Goal: Information Seeking & Learning: Find specific fact

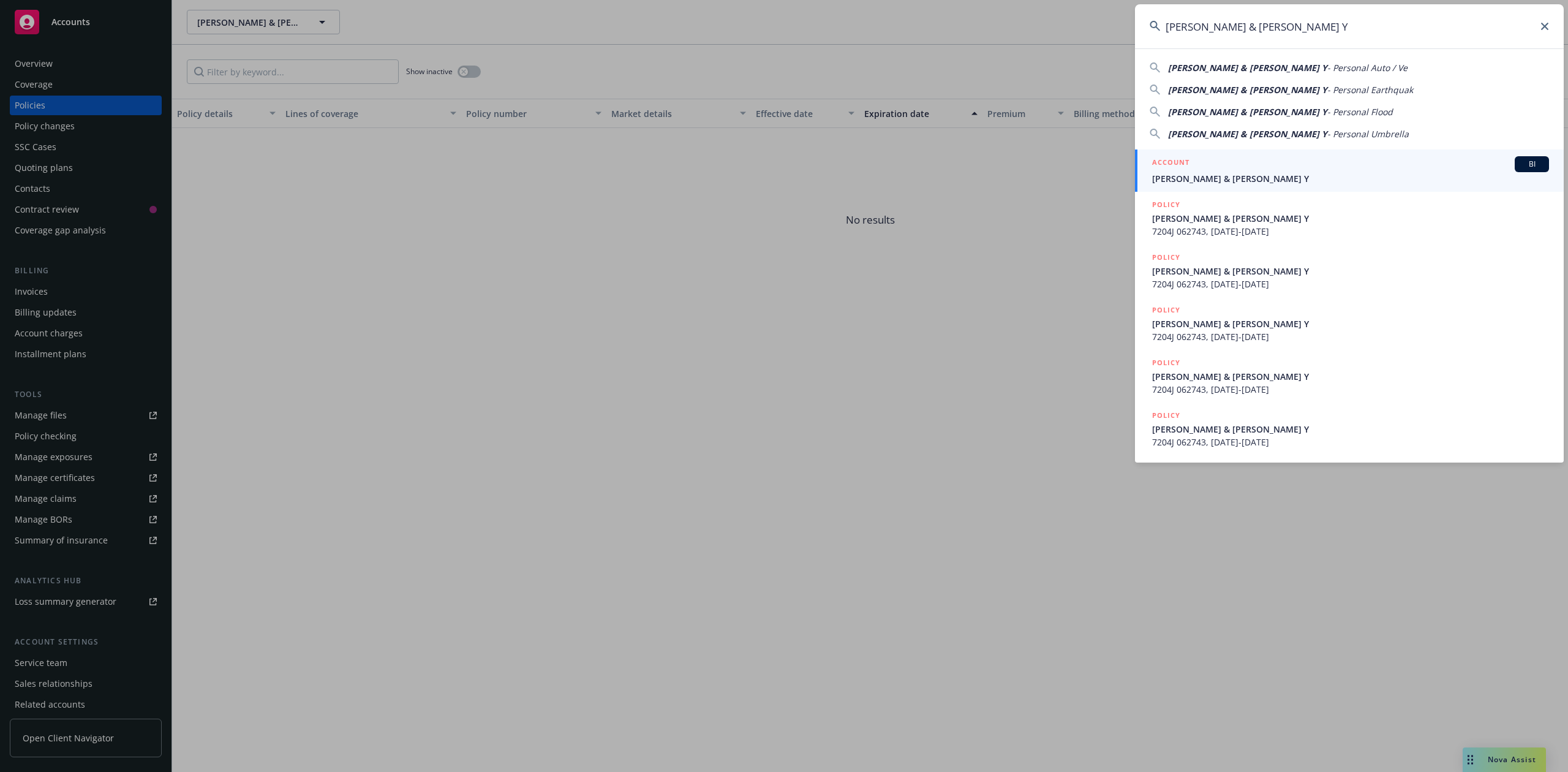
type input "[PERSON_NAME] & [PERSON_NAME] Y"
click at [1204, 174] on span "[PERSON_NAME] & [PERSON_NAME] Y" at bounding box center [1350, 178] width 397 height 13
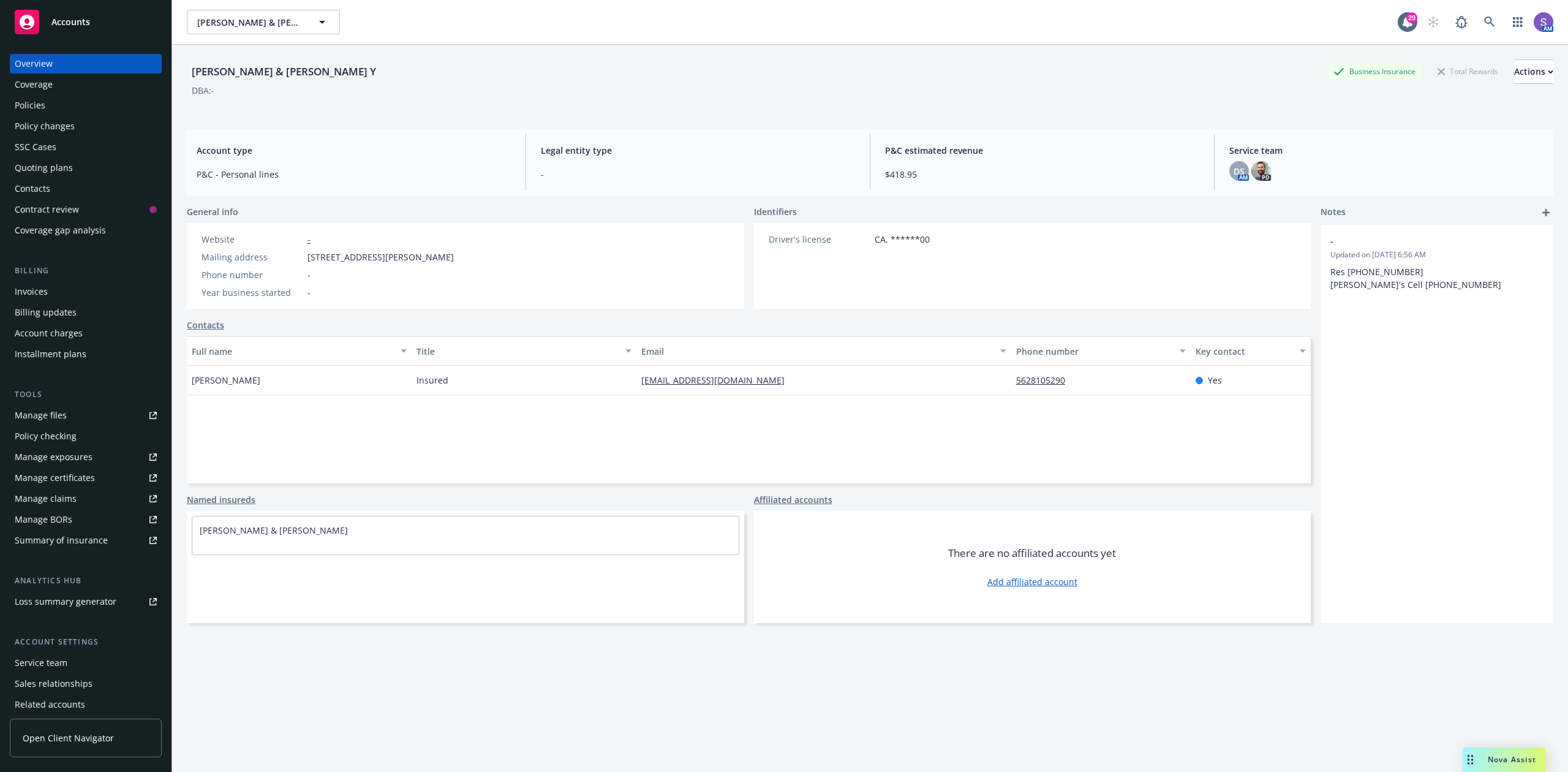
click at [27, 103] on div "Policies" at bounding box center [30, 105] width 31 height 20
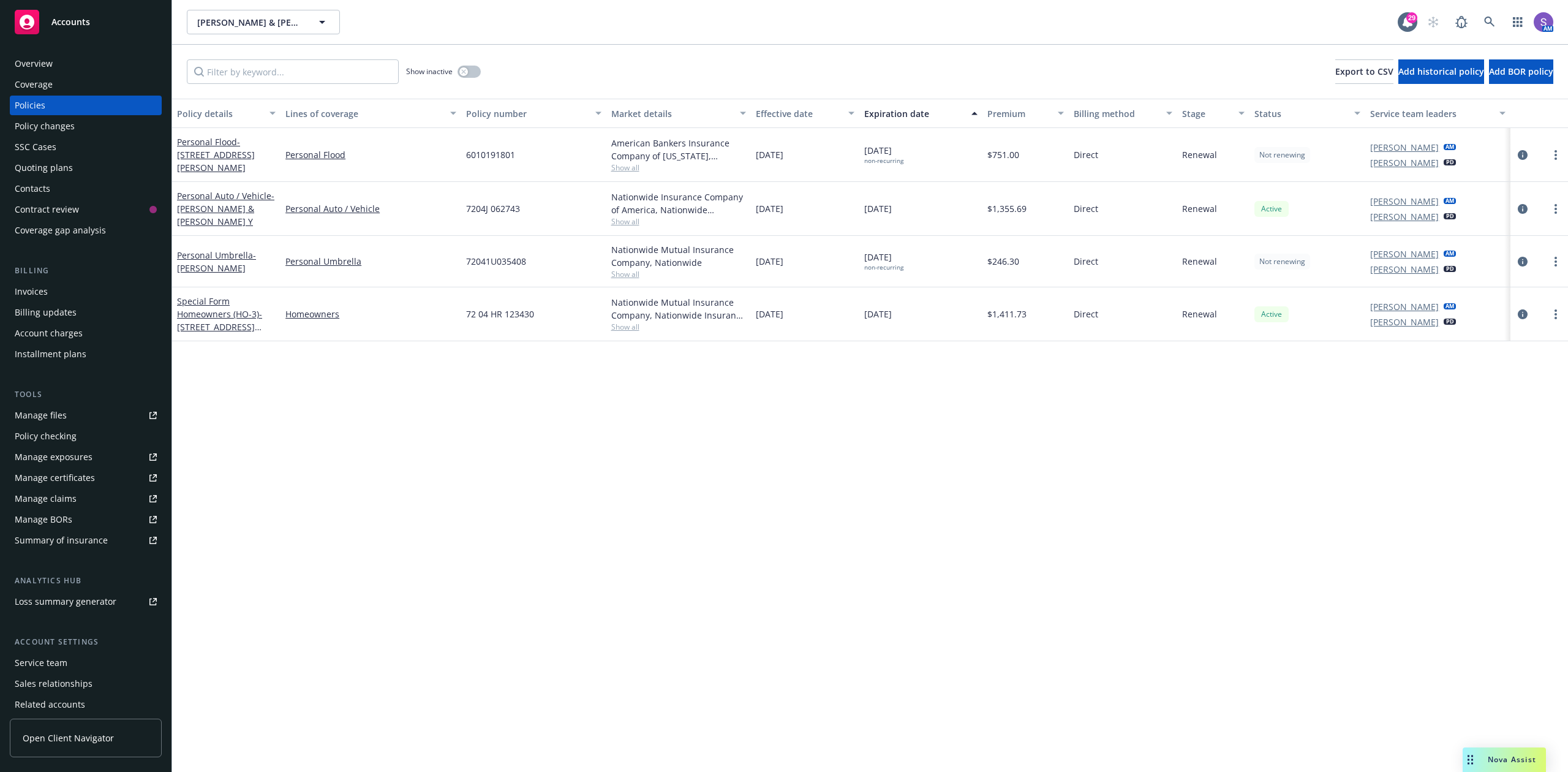
click at [504, 261] on span "72041U035408" at bounding box center [496, 261] width 60 height 13
copy span "72041U035408"
click at [500, 202] on div "7204J 062743" at bounding box center [533, 208] width 144 height 54
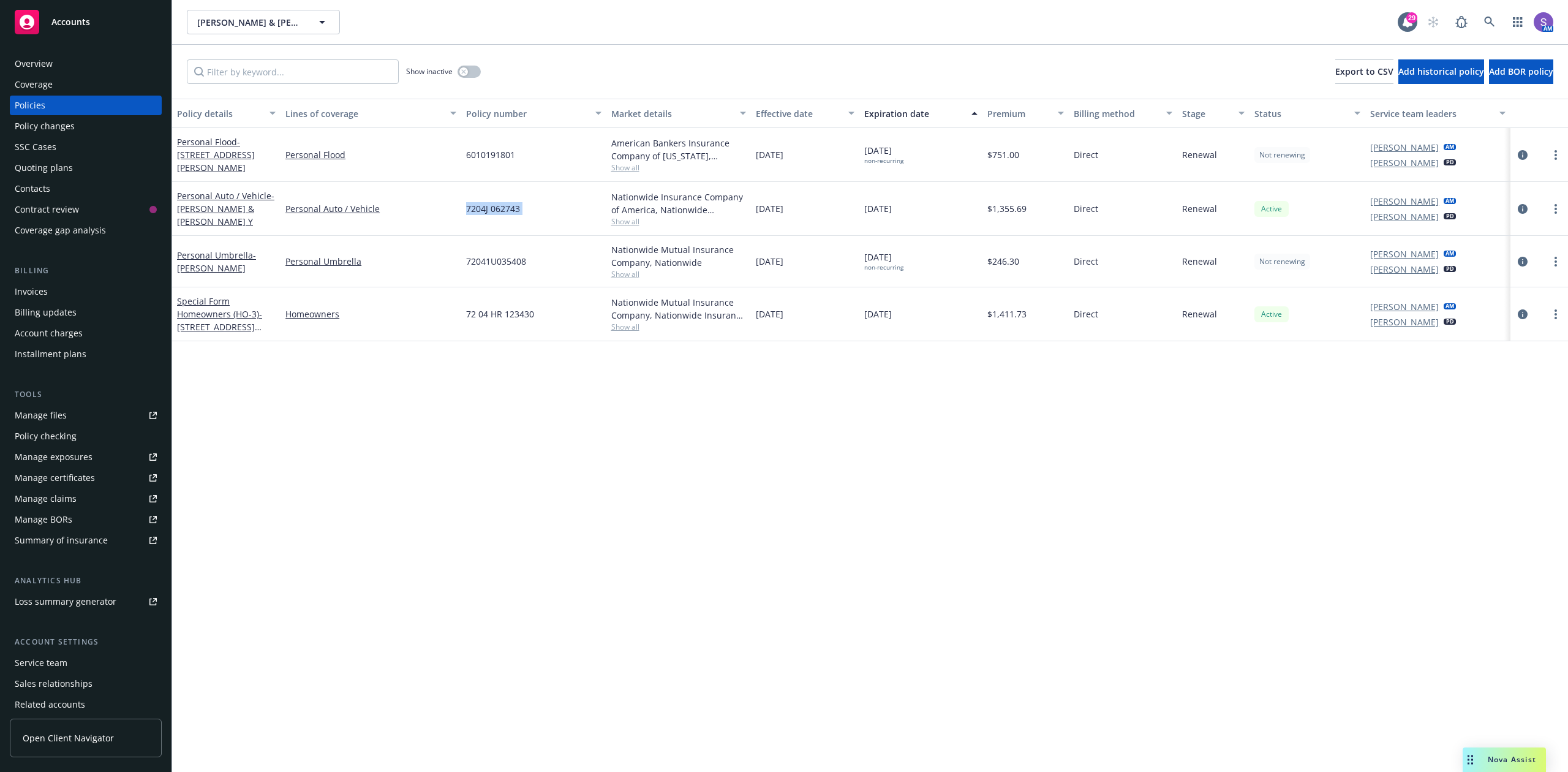
click at [500, 202] on div "7204J 062743" at bounding box center [533, 208] width 144 height 54
copy span "7204J 062743"
click at [1489, 20] on icon at bounding box center [1489, 21] width 11 height 11
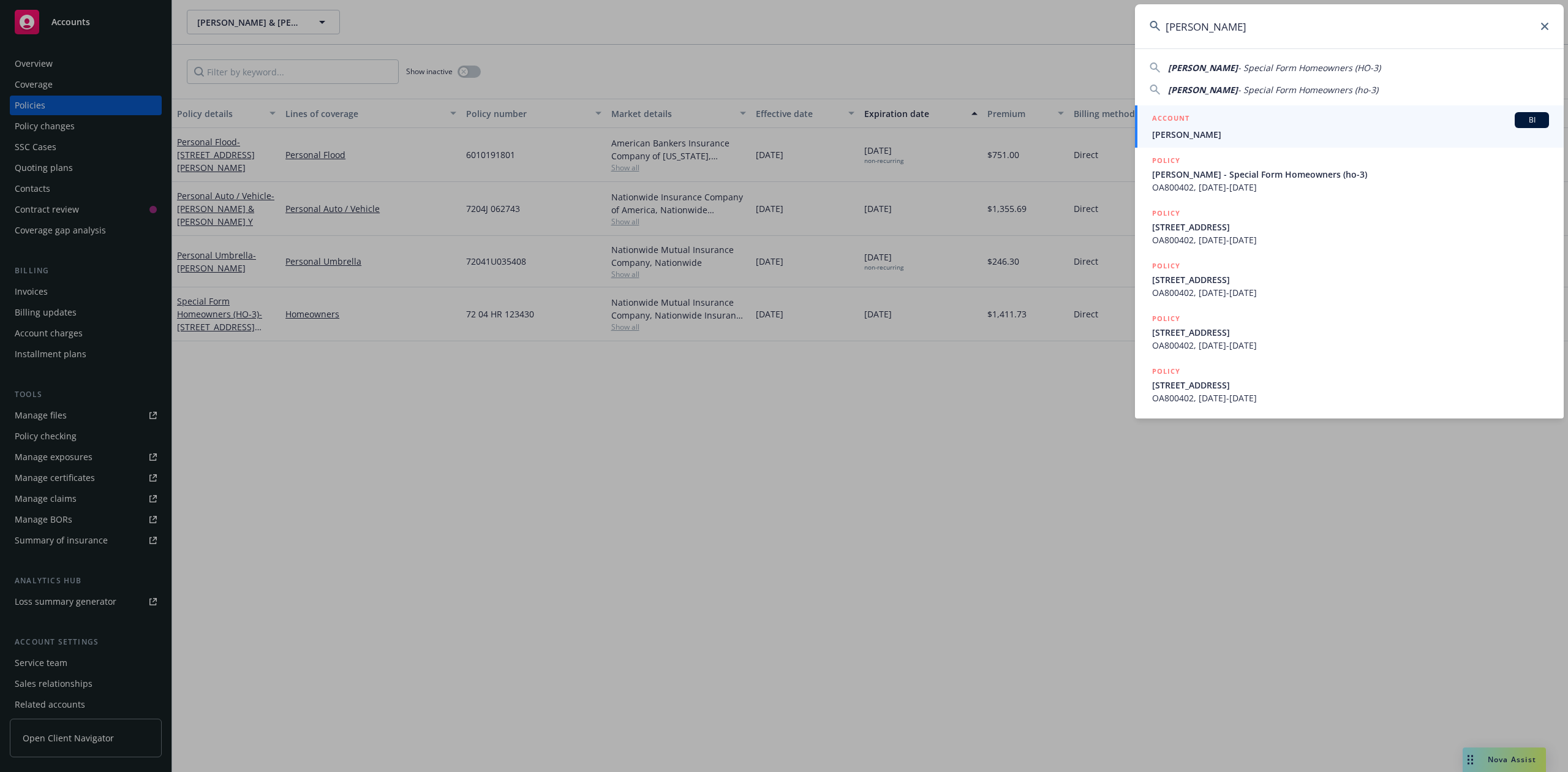
type input "[PERSON_NAME]"
click at [1215, 123] on div "ACCOUNT BI" at bounding box center [1350, 120] width 397 height 16
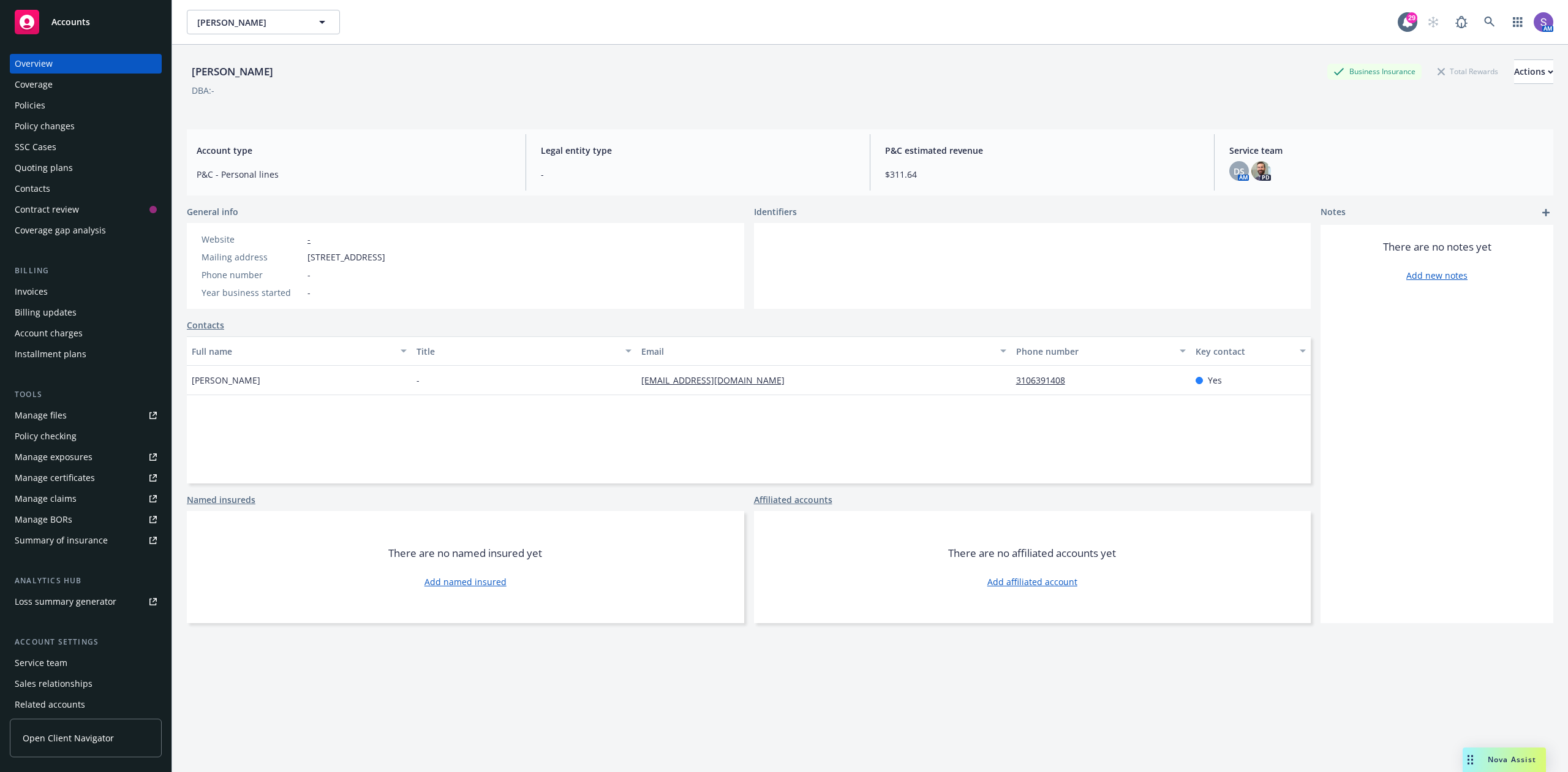
click at [47, 107] on div "Policies" at bounding box center [85, 105] width 143 height 20
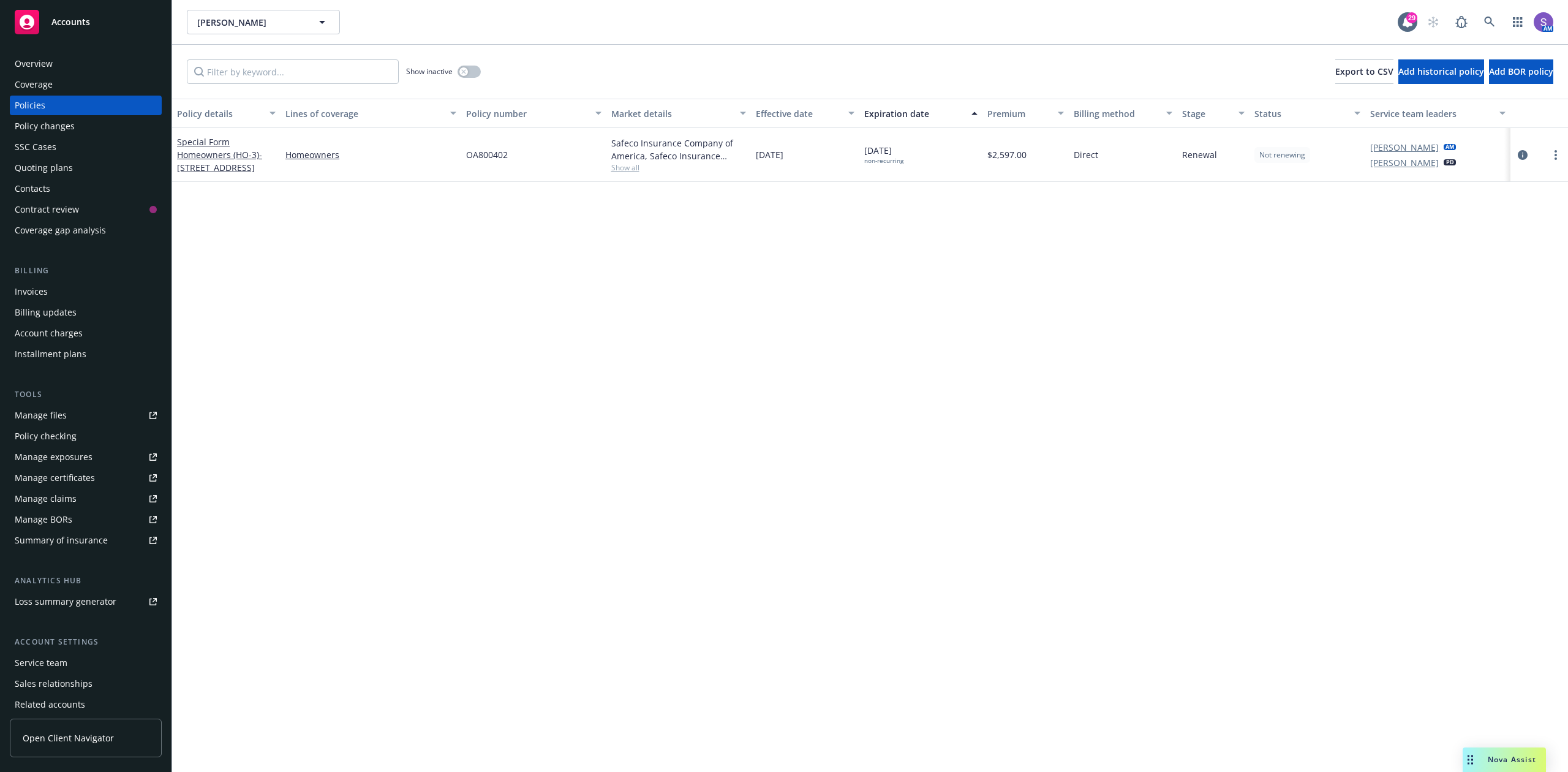
click at [470, 155] on span "OA800402" at bounding box center [487, 155] width 42 height 13
click at [487, 160] on span "OA800402" at bounding box center [487, 155] width 42 height 13
copy span "OA800402"
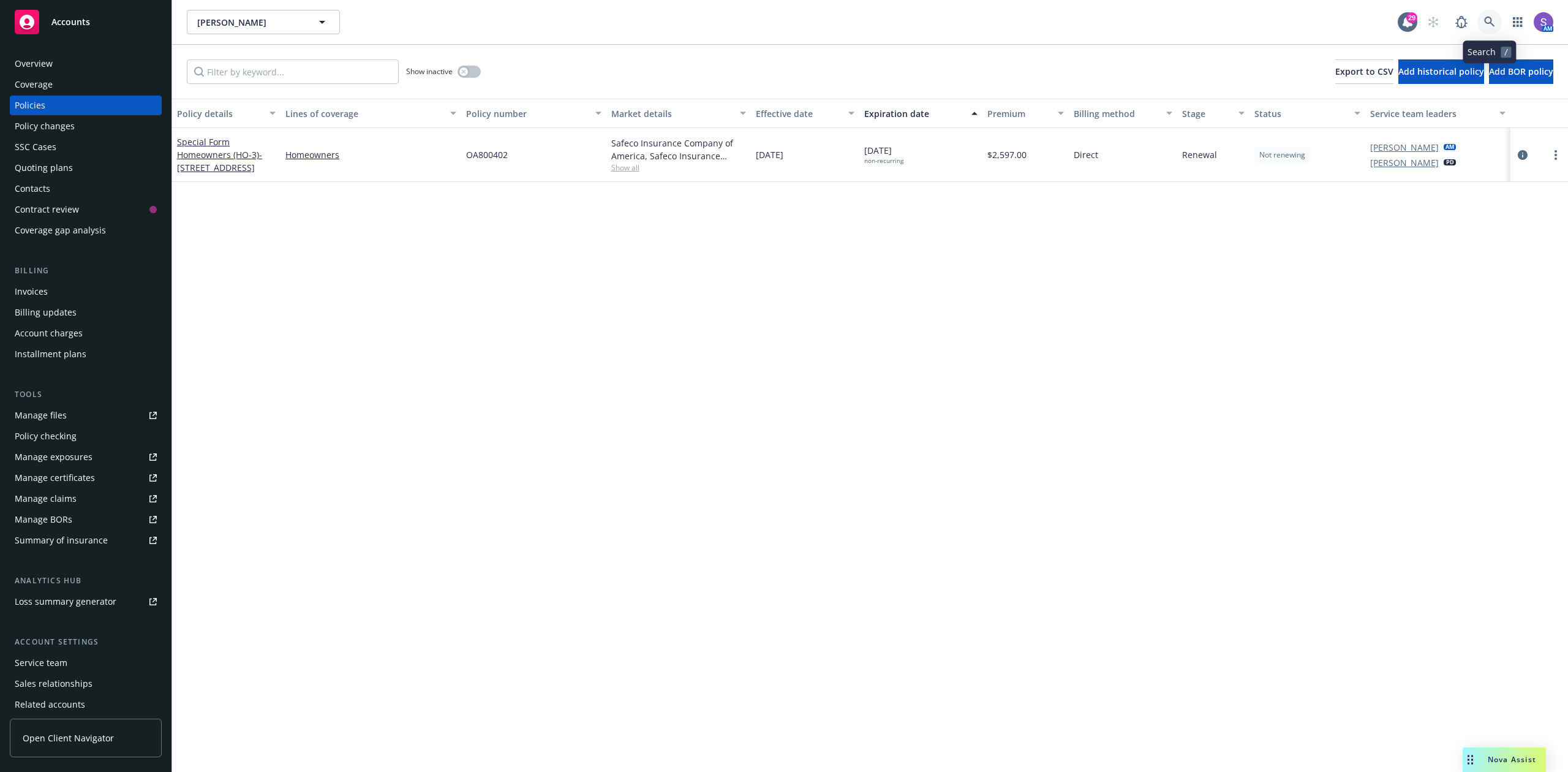
click at [1494, 16] on icon at bounding box center [1489, 21] width 11 height 11
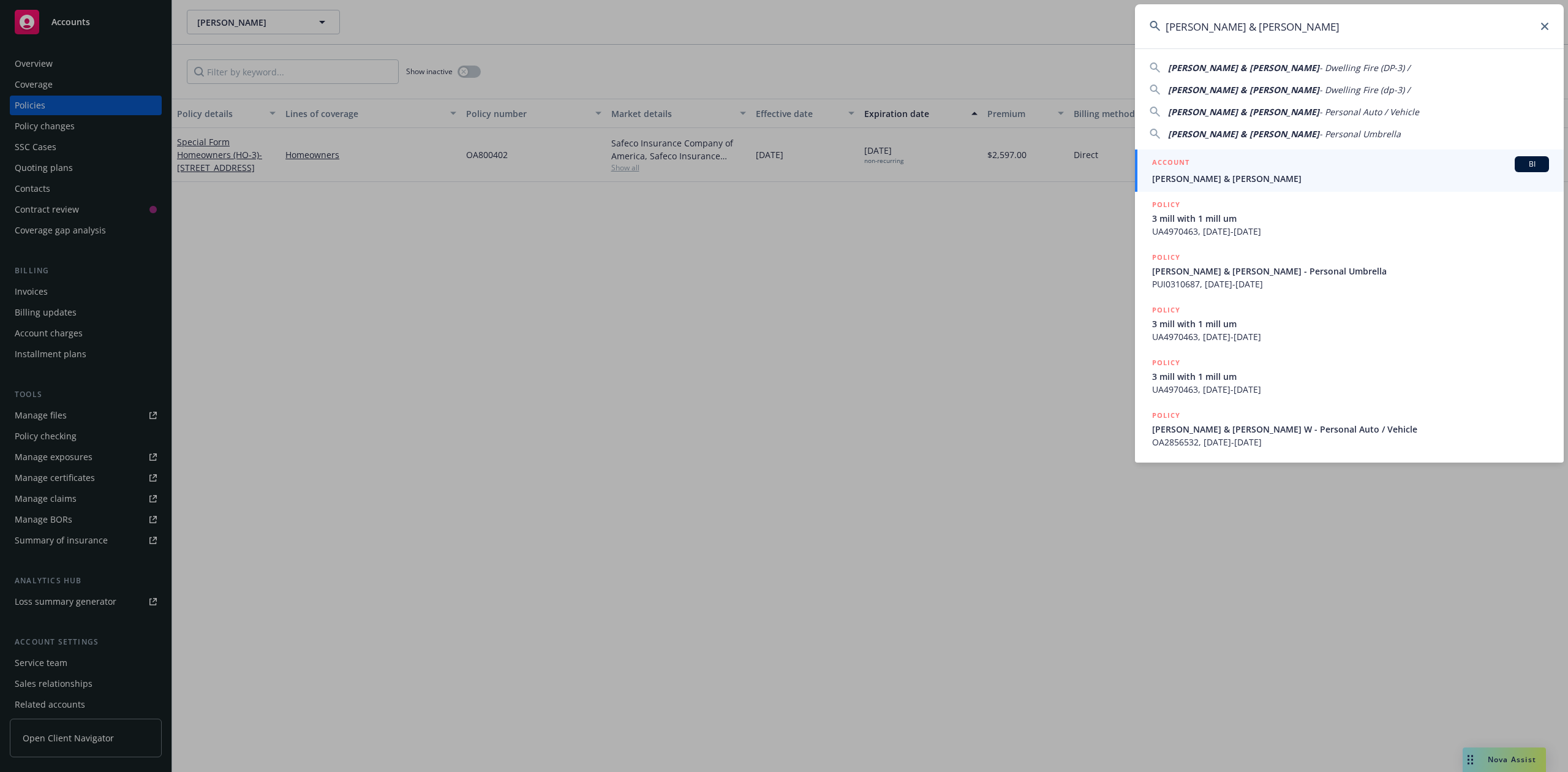
type input "[PERSON_NAME] & [PERSON_NAME]"
click at [1216, 174] on span "[PERSON_NAME] & [PERSON_NAME]" at bounding box center [1350, 178] width 397 height 13
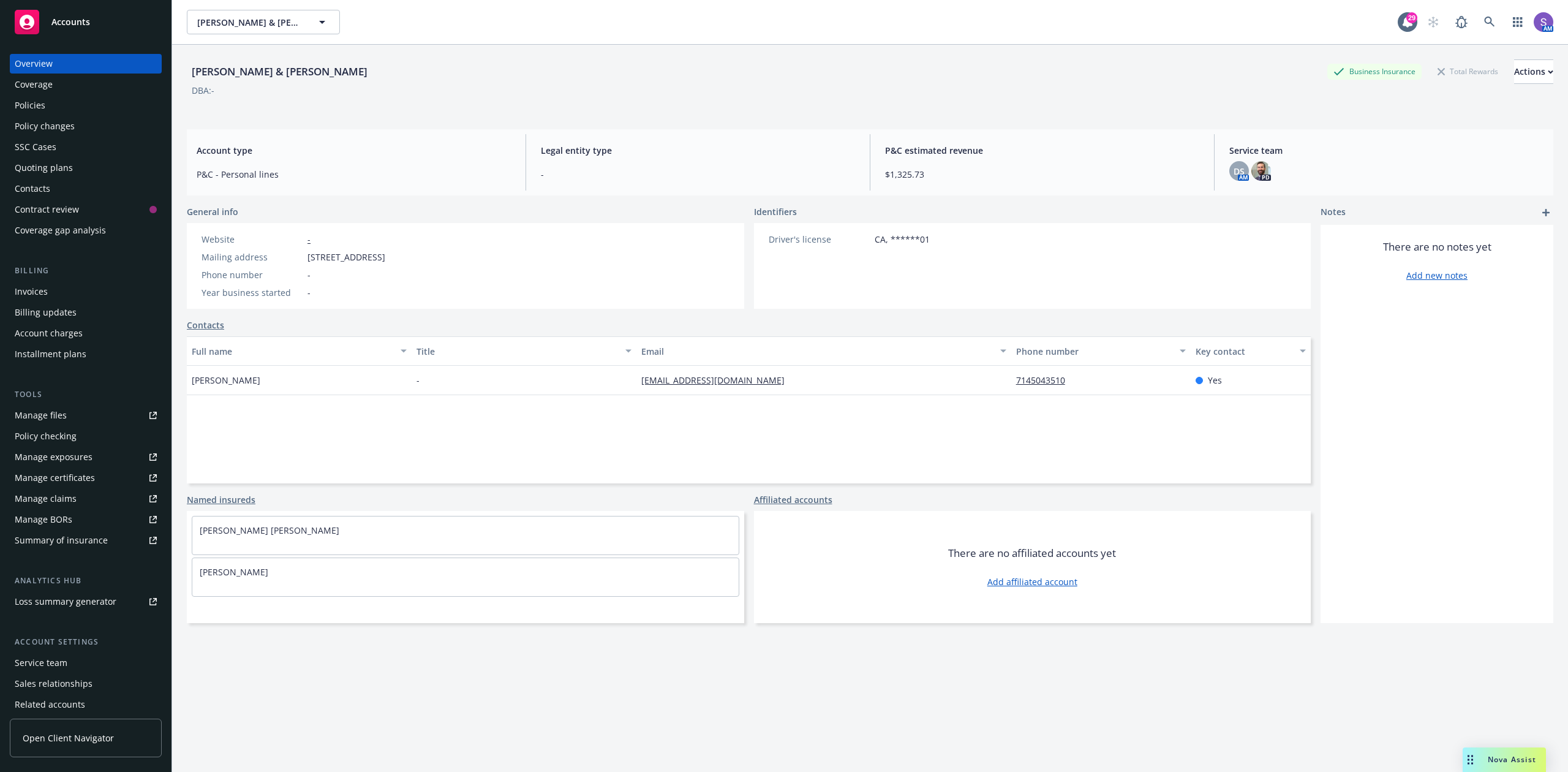
click at [22, 108] on div "Policies" at bounding box center [30, 105] width 31 height 20
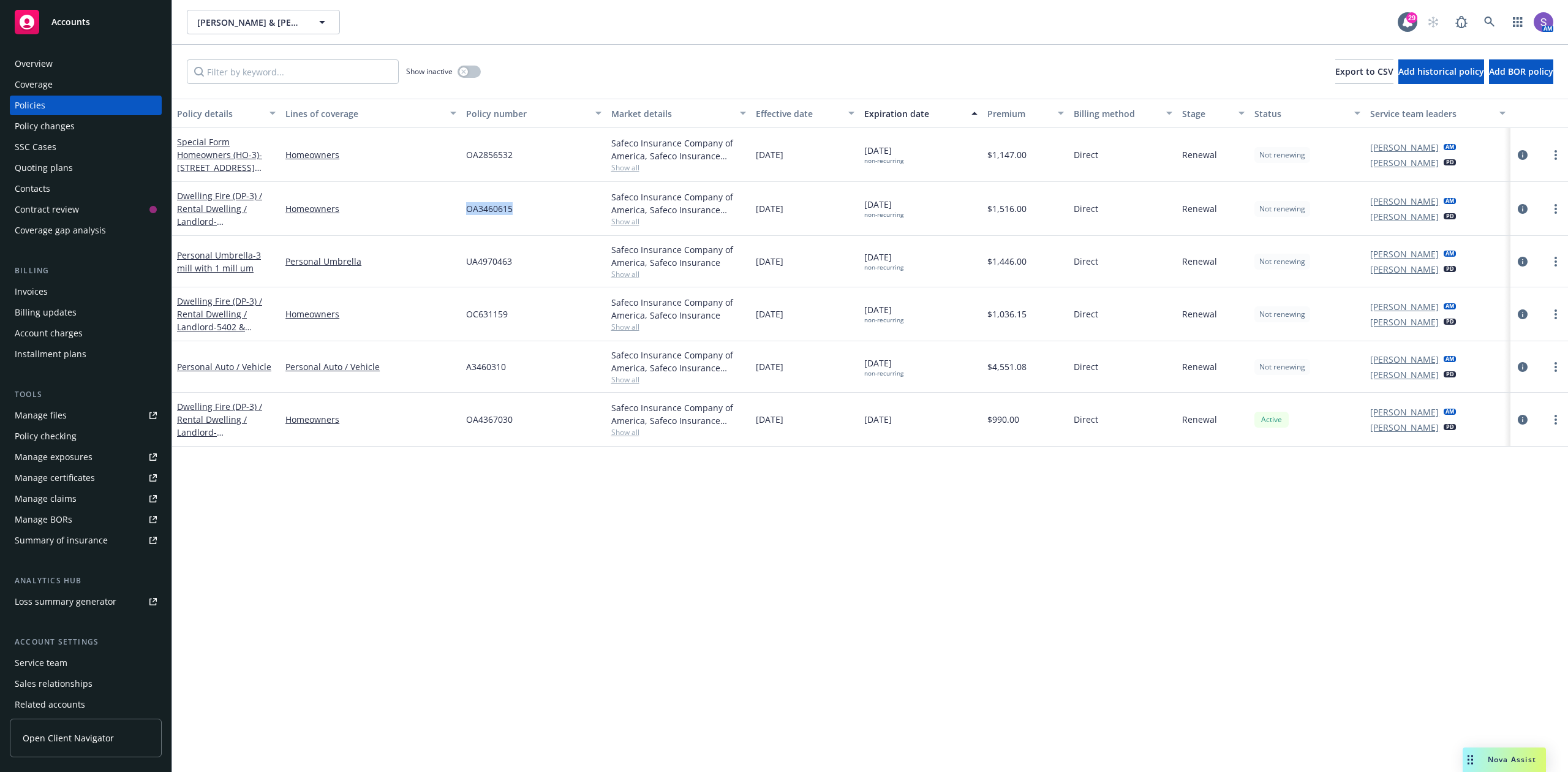
drag, startPoint x: 539, startPoint y: 221, endPoint x: 462, endPoint y: 219, distance: 77.0
click at [462, 219] on div "OA3460615" at bounding box center [533, 208] width 144 height 54
copy span "OA3460615"
click at [1488, 18] on icon at bounding box center [1489, 21] width 11 height 11
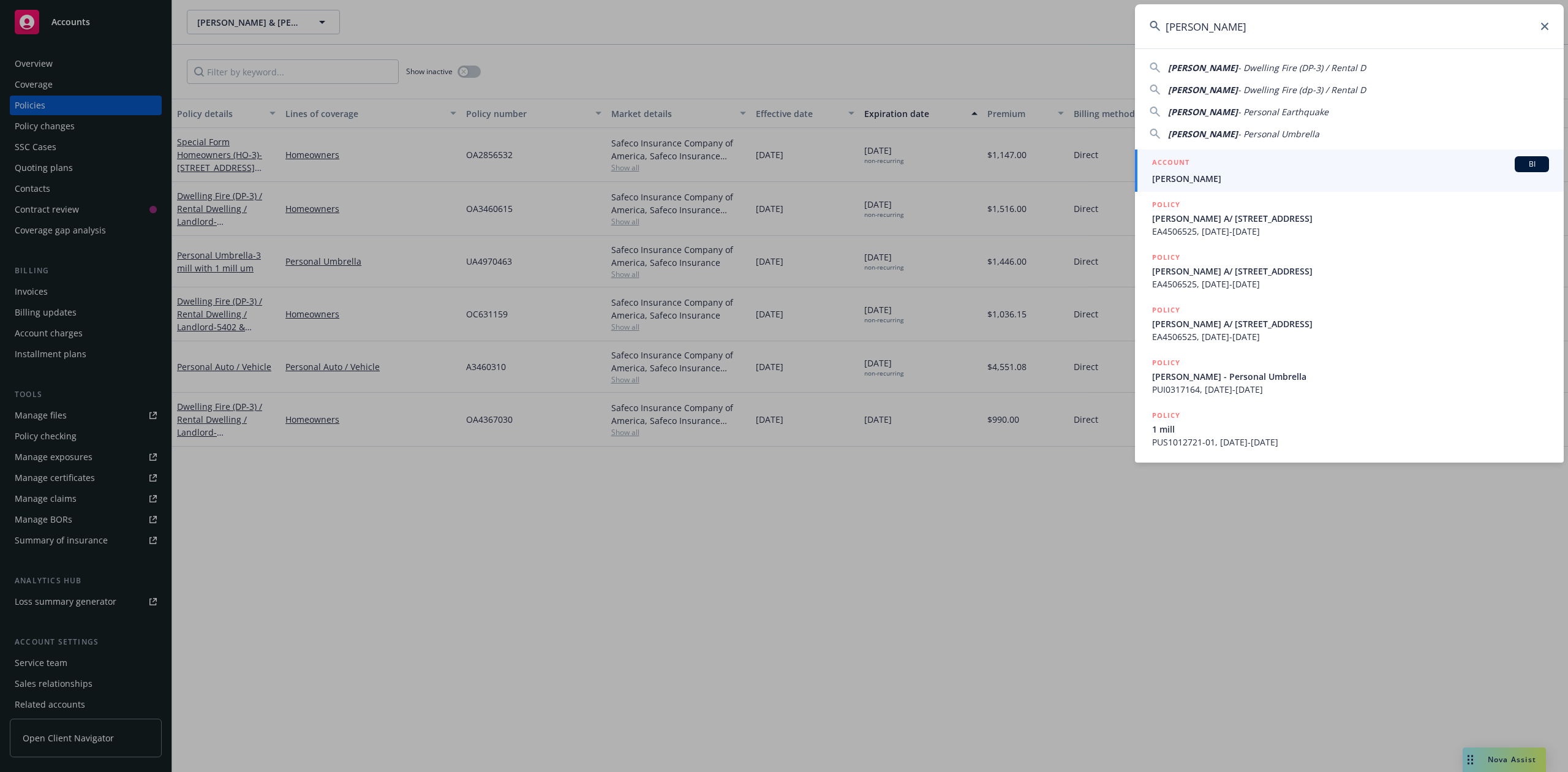
type input "[PERSON_NAME]"
click at [1206, 170] on div "ACCOUNT BI" at bounding box center [1350, 164] width 397 height 16
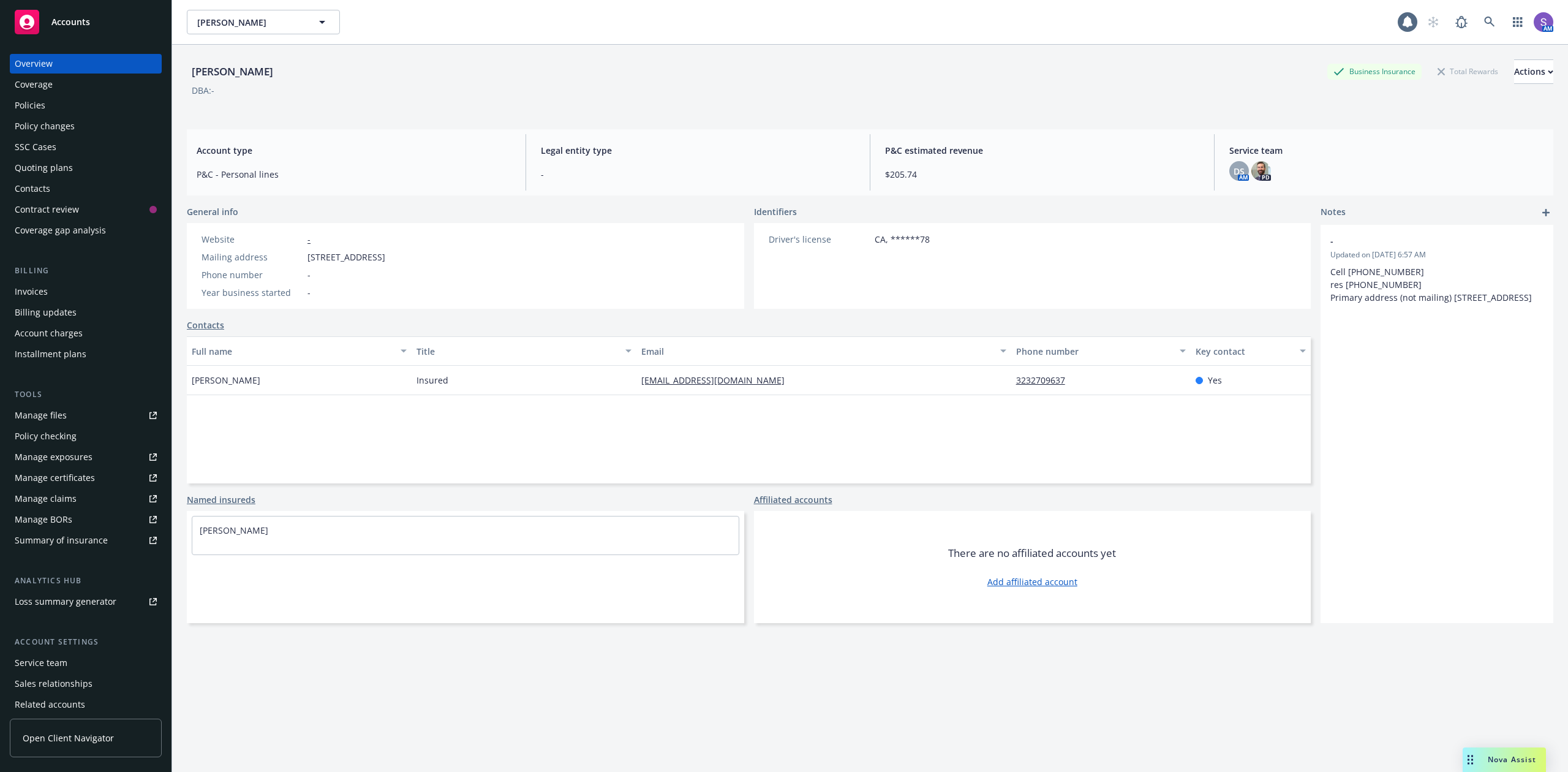
click at [57, 113] on div "Policies" at bounding box center [85, 105] width 143 height 20
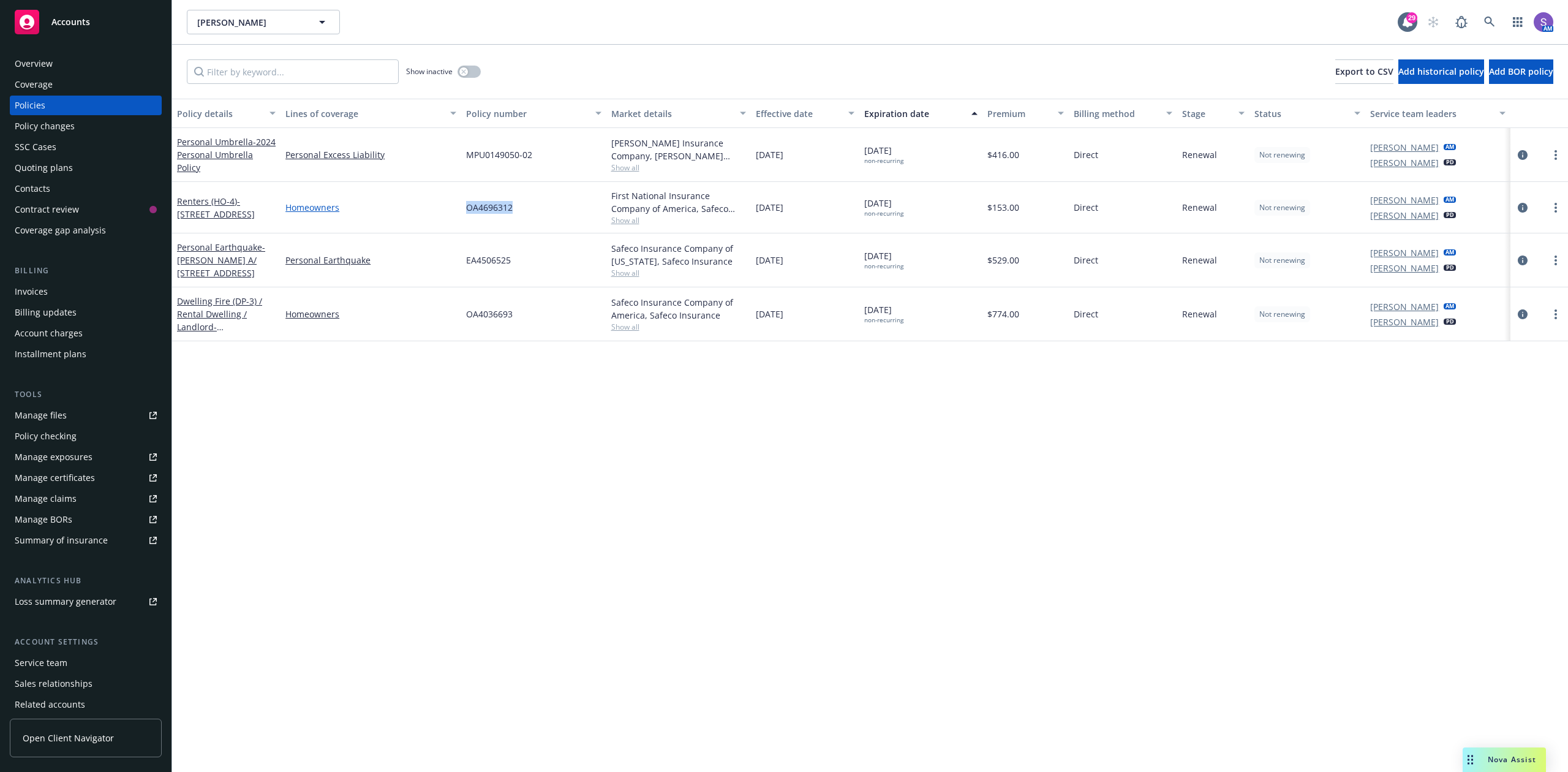
drag, startPoint x: 517, startPoint y: 208, endPoint x: 455, endPoint y: 208, distance: 62.0
click at [455, 208] on div "Renters (HO-4) - [STREET_ADDRESS] Homeowners OA4696312 First National Insurance…" at bounding box center [871, 208] width 1396 height 51
copy div "OA4696312"
click at [1483, 26] on link at bounding box center [1489, 21] width 25 height 25
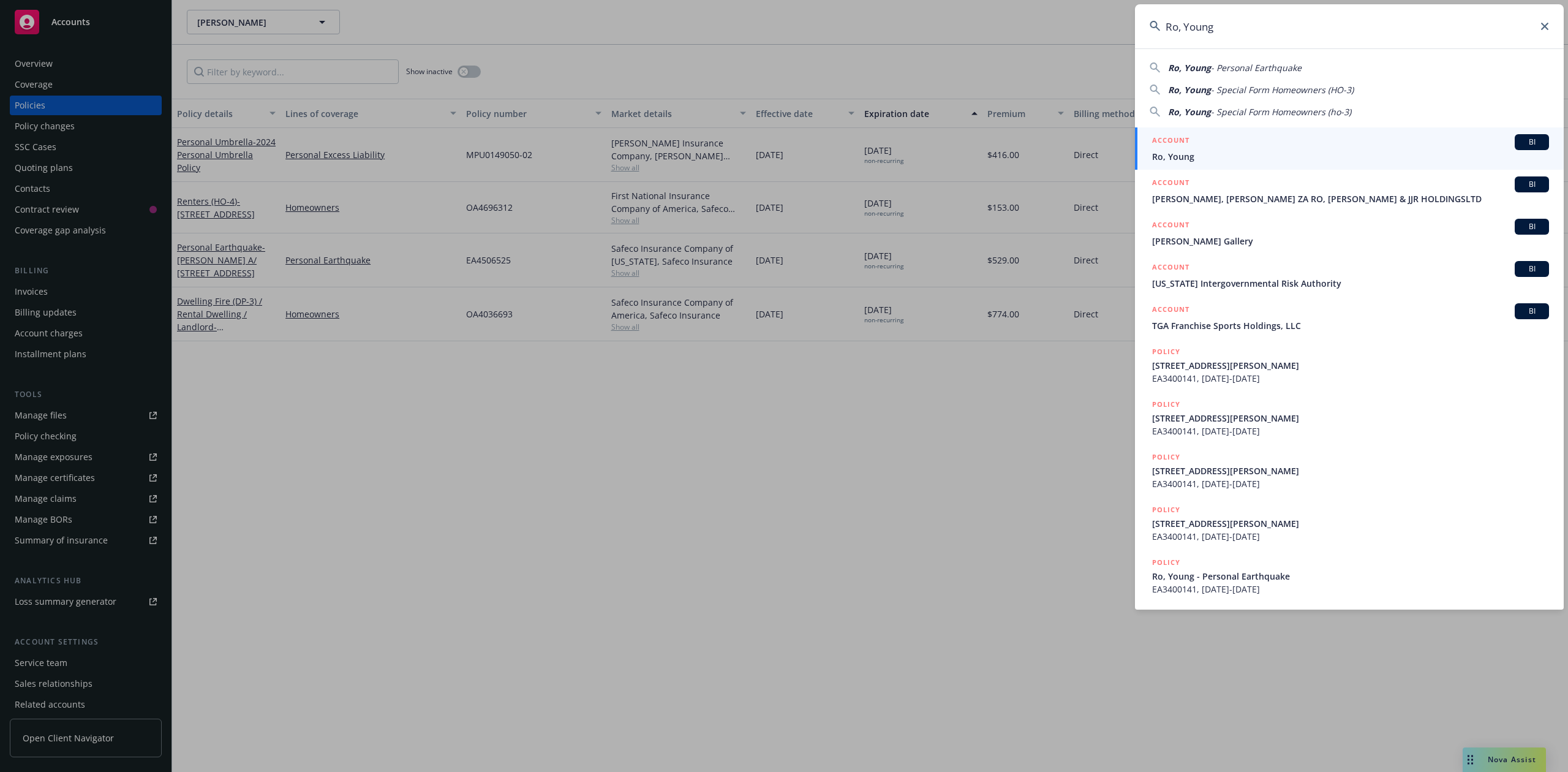
type input "Ro, Young"
click at [1240, 153] on span "Ro, Young" at bounding box center [1350, 156] width 397 height 13
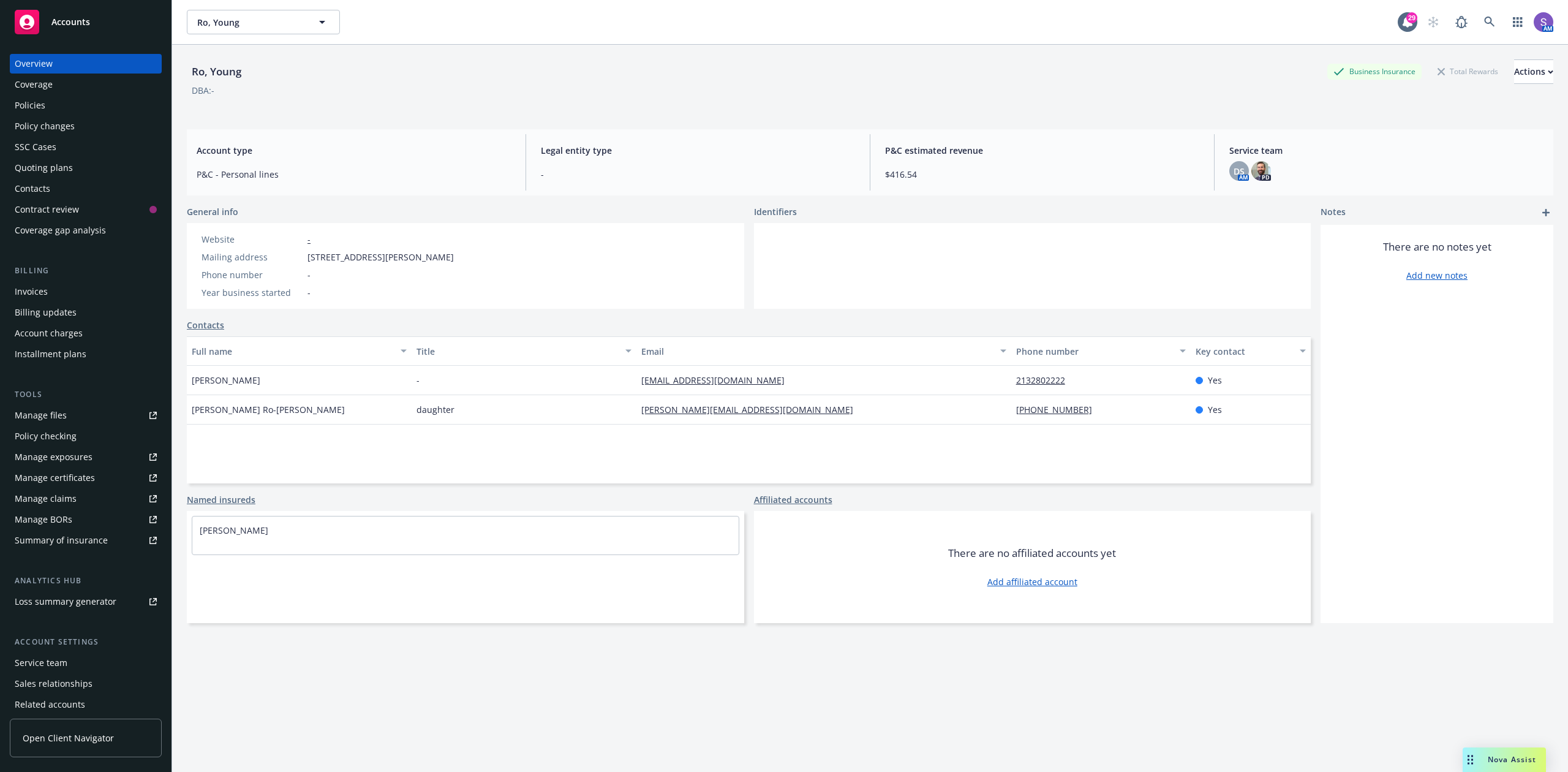
click at [42, 94] on div "Coverage" at bounding box center [33, 85] width 38 height 20
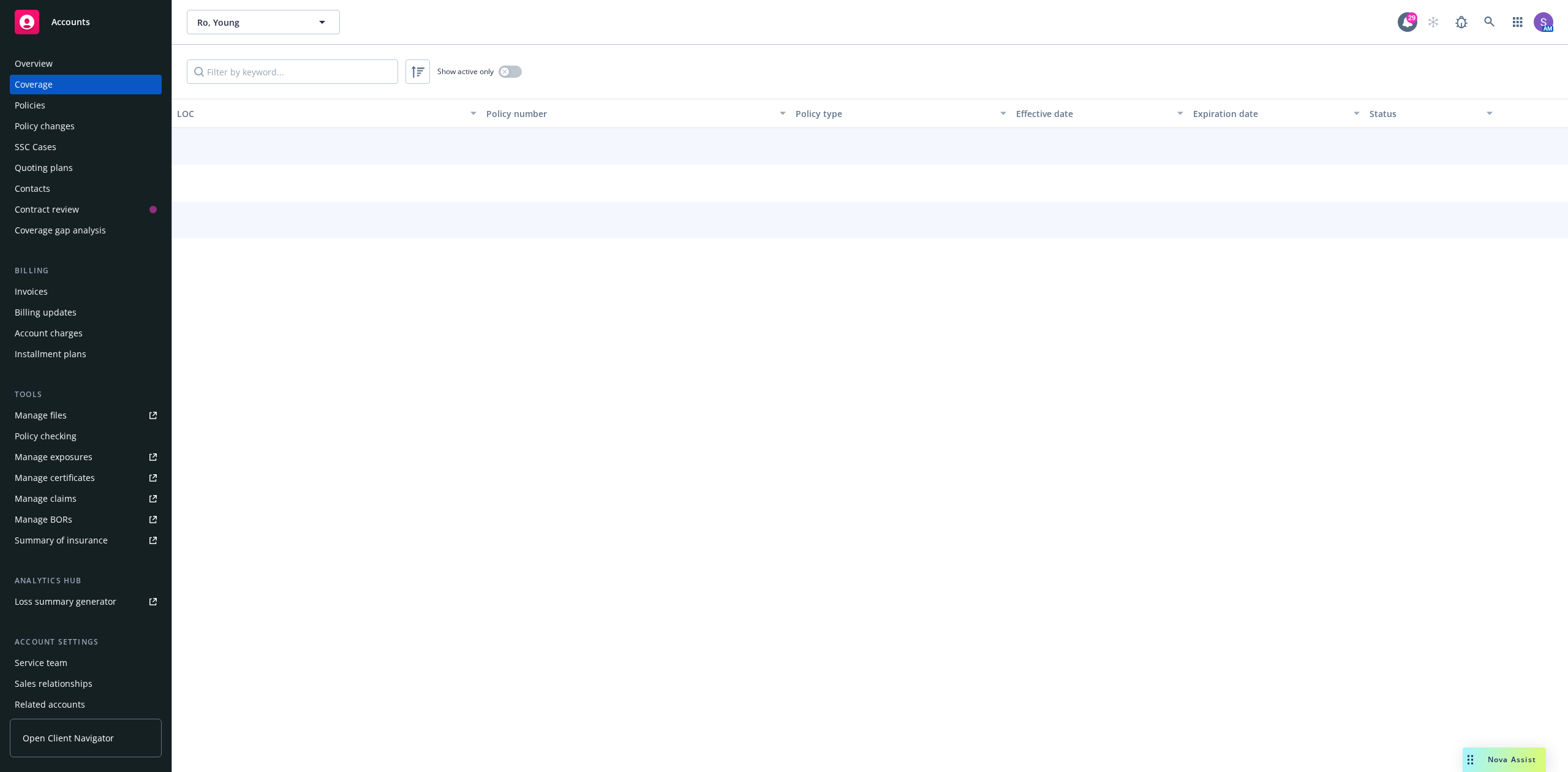
click at [33, 103] on div "Policies" at bounding box center [30, 105] width 31 height 20
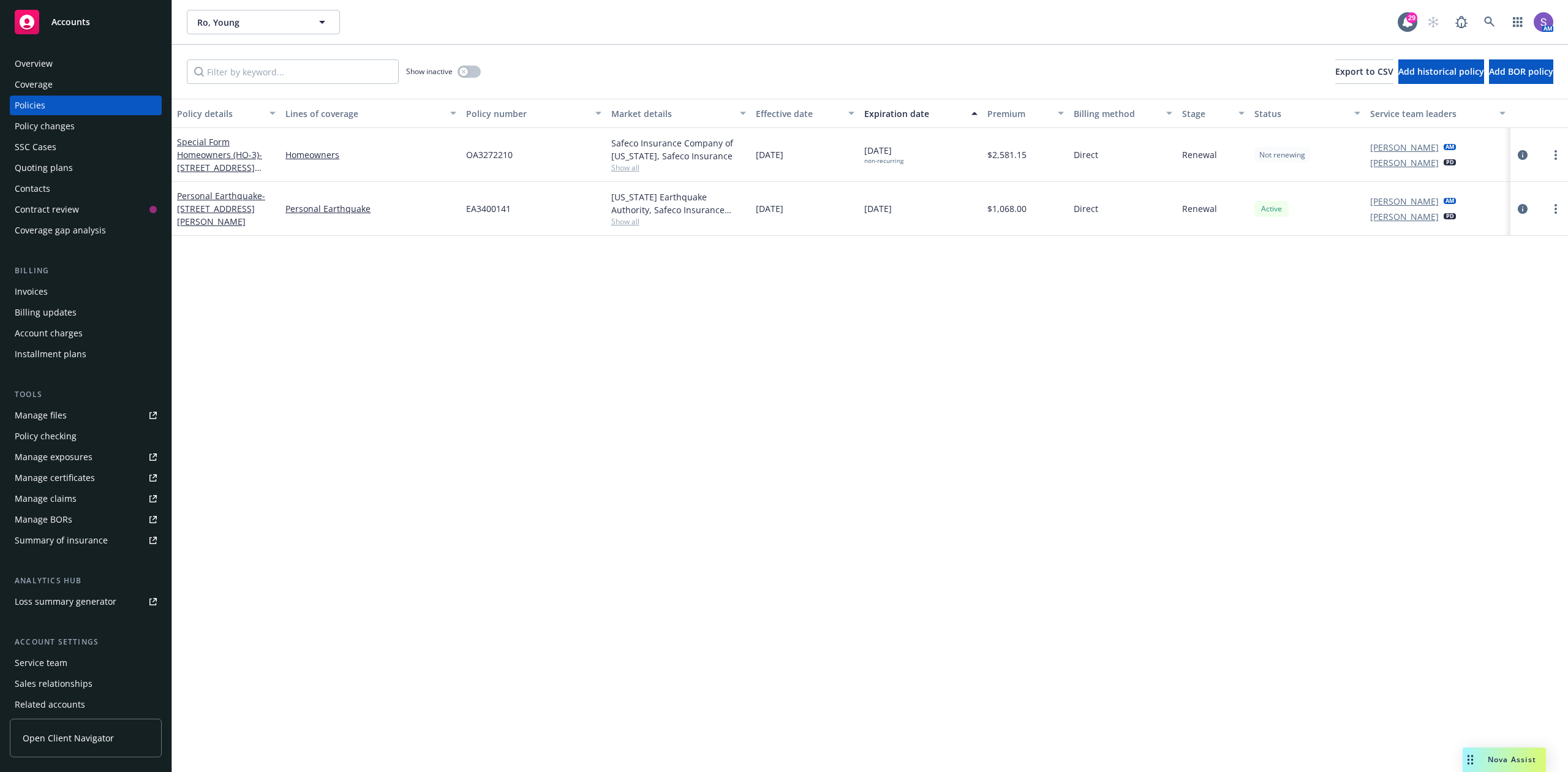
click at [481, 155] on span "OA3272210" at bounding box center [489, 155] width 47 height 13
copy span "OA3272210"
click at [538, 216] on div "EA3400141" at bounding box center [533, 208] width 144 height 54
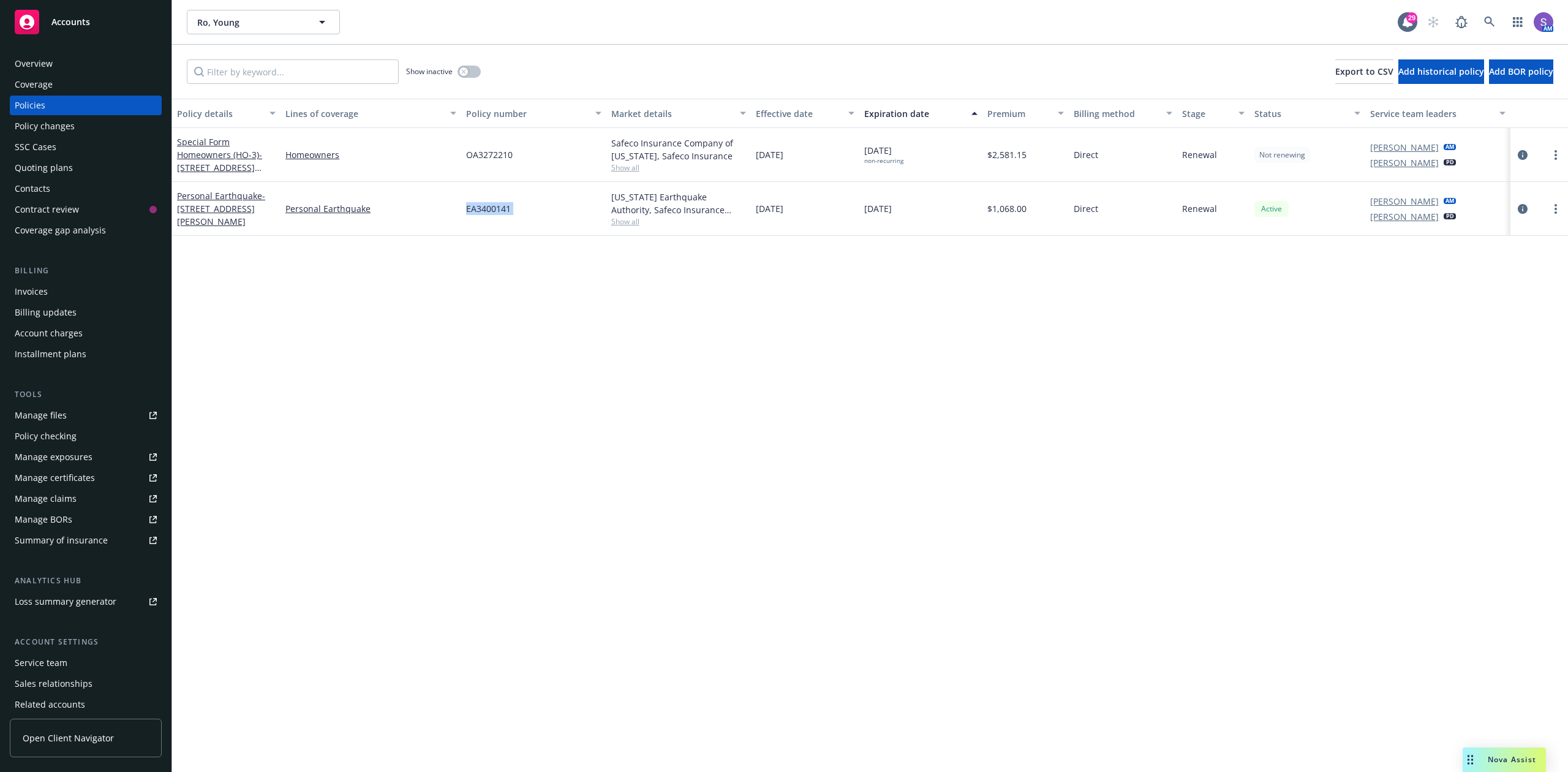
click at [537, 216] on div "EA3400141" at bounding box center [533, 208] width 144 height 54
copy span "EA3400141"
click at [1490, 20] on icon at bounding box center [1489, 21] width 10 height 10
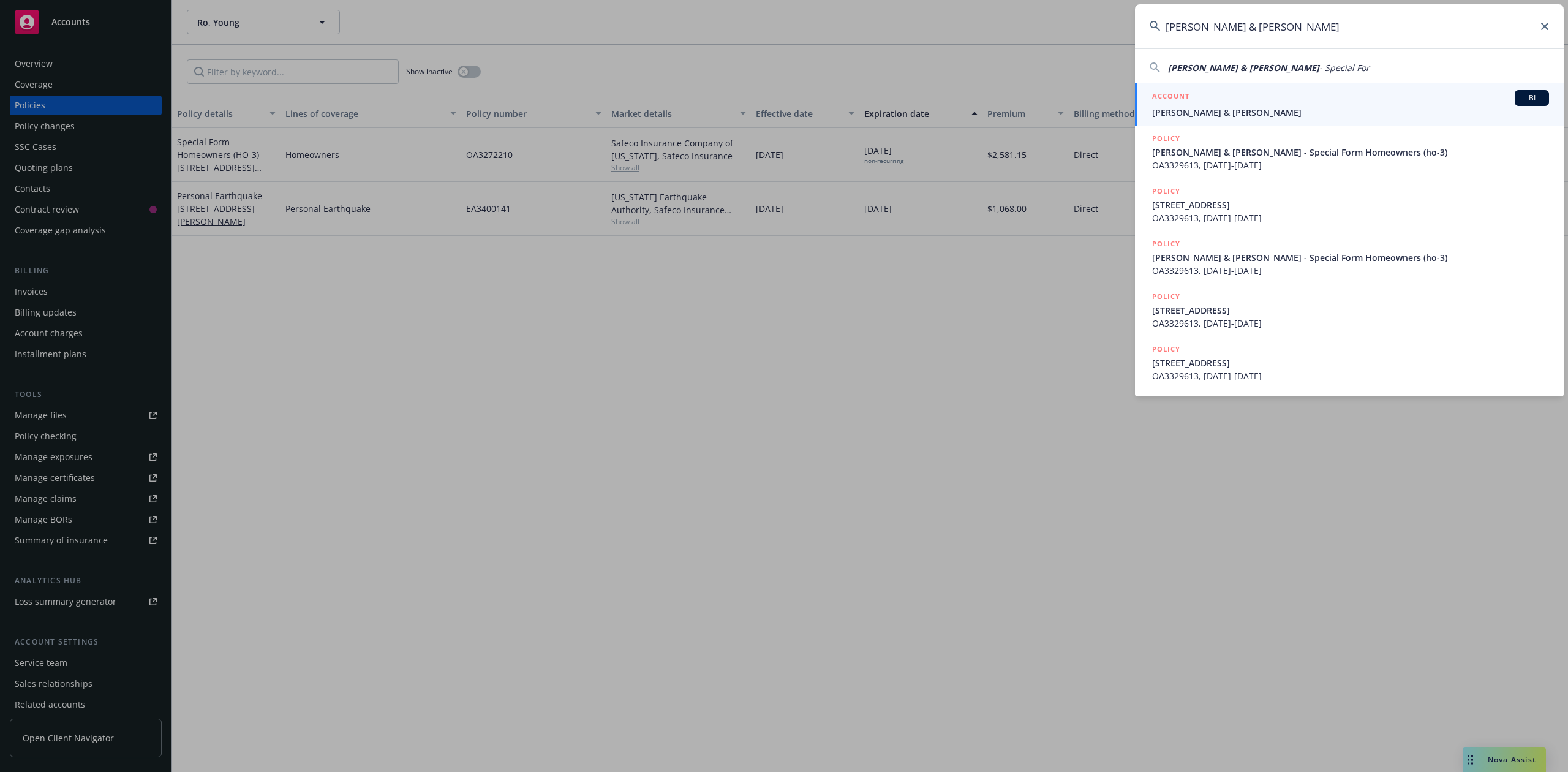
type input "[PERSON_NAME] & [PERSON_NAME]"
click at [1216, 105] on div "ACCOUNT BI" at bounding box center [1350, 98] width 397 height 16
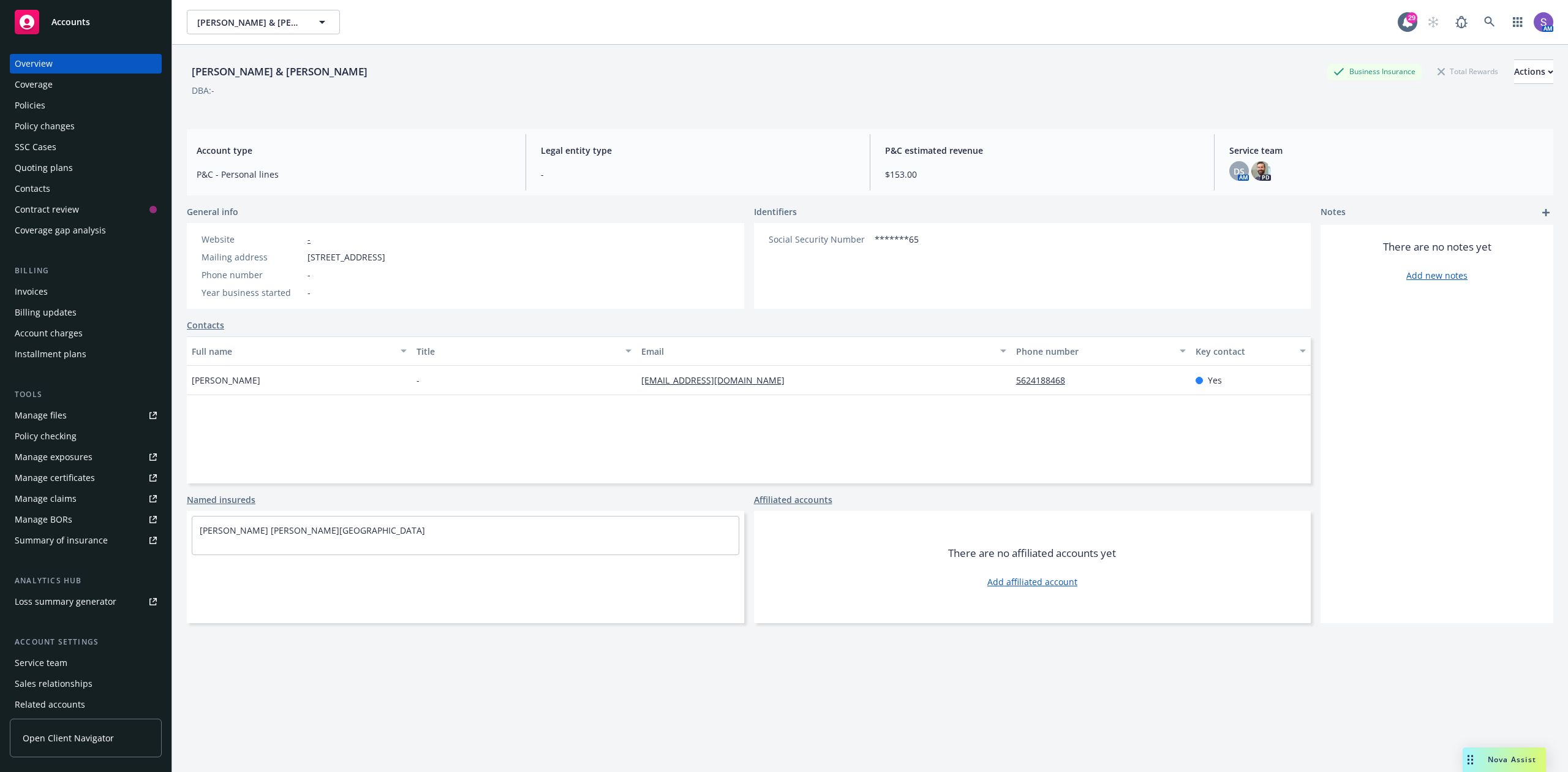
click at [34, 104] on div "Policies" at bounding box center [30, 105] width 31 height 20
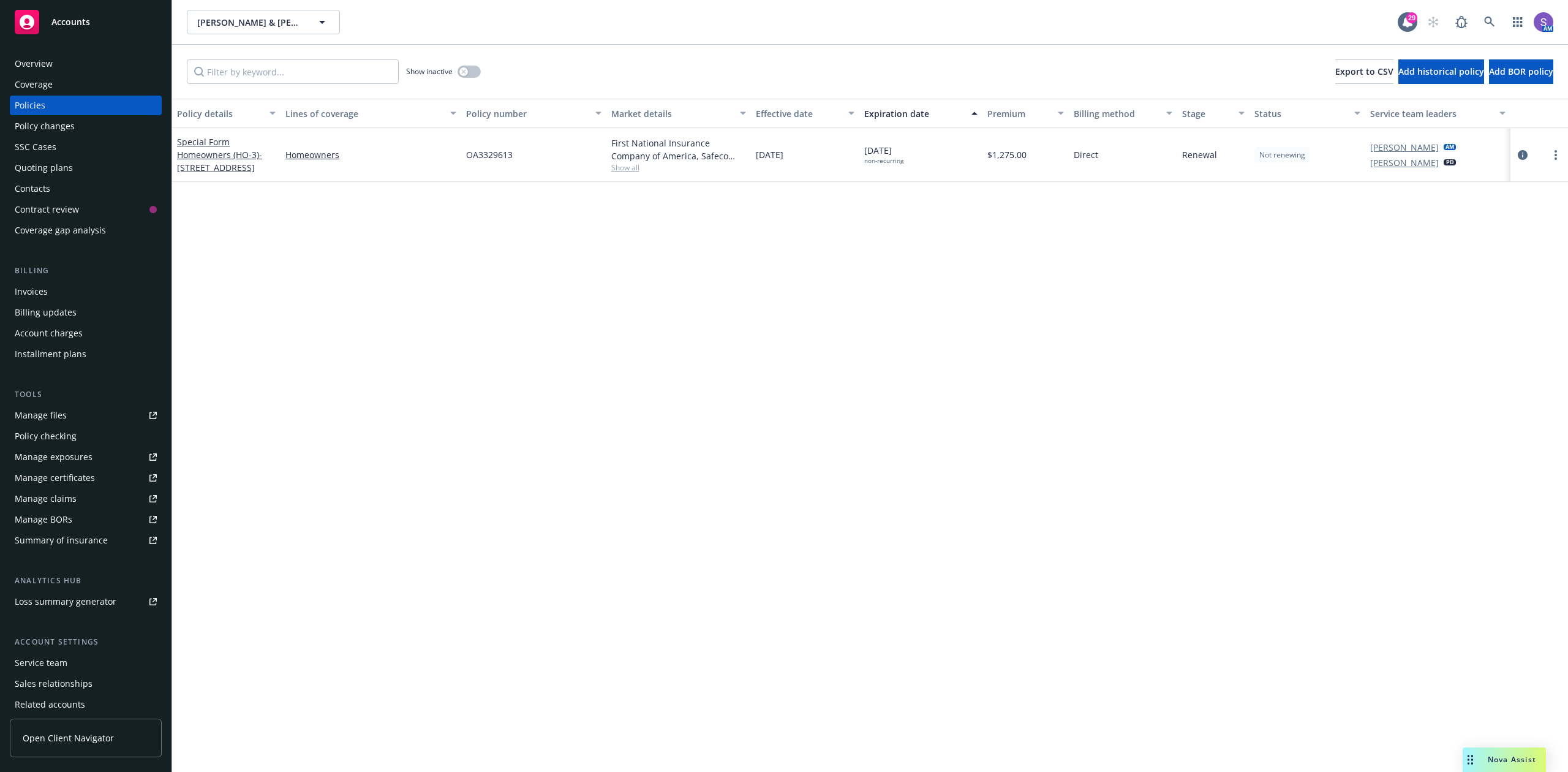
click at [492, 151] on span "OA3329613" at bounding box center [489, 155] width 47 height 13
copy span "OA3329613"
click at [1495, 12] on link at bounding box center [1489, 21] width 25 height 25
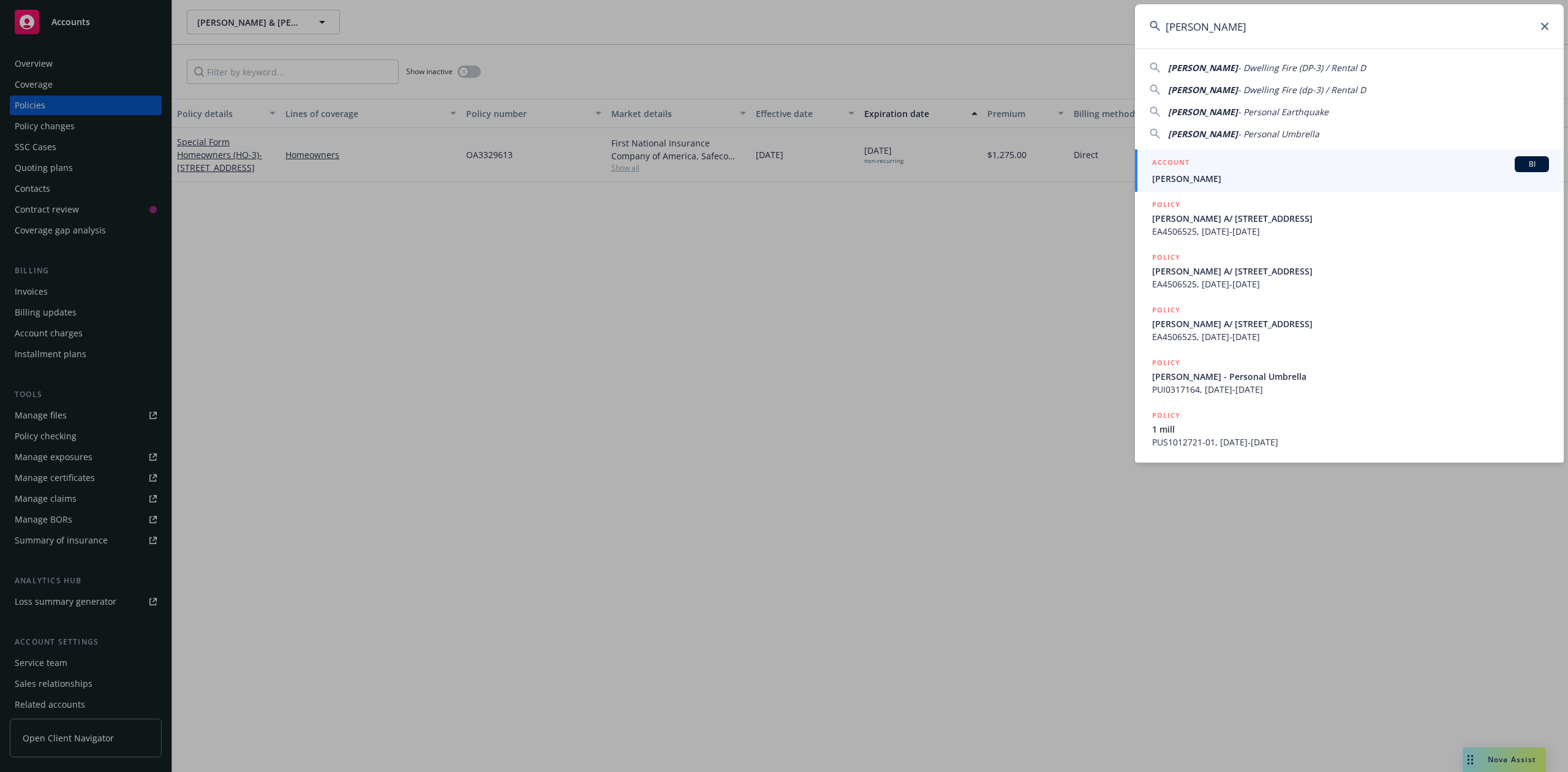
type input "[PERSON_NAME]"
click at [1190, 170] on div "ACCOUNT BI" at bounding box center [1350, 164] width 397 height 16
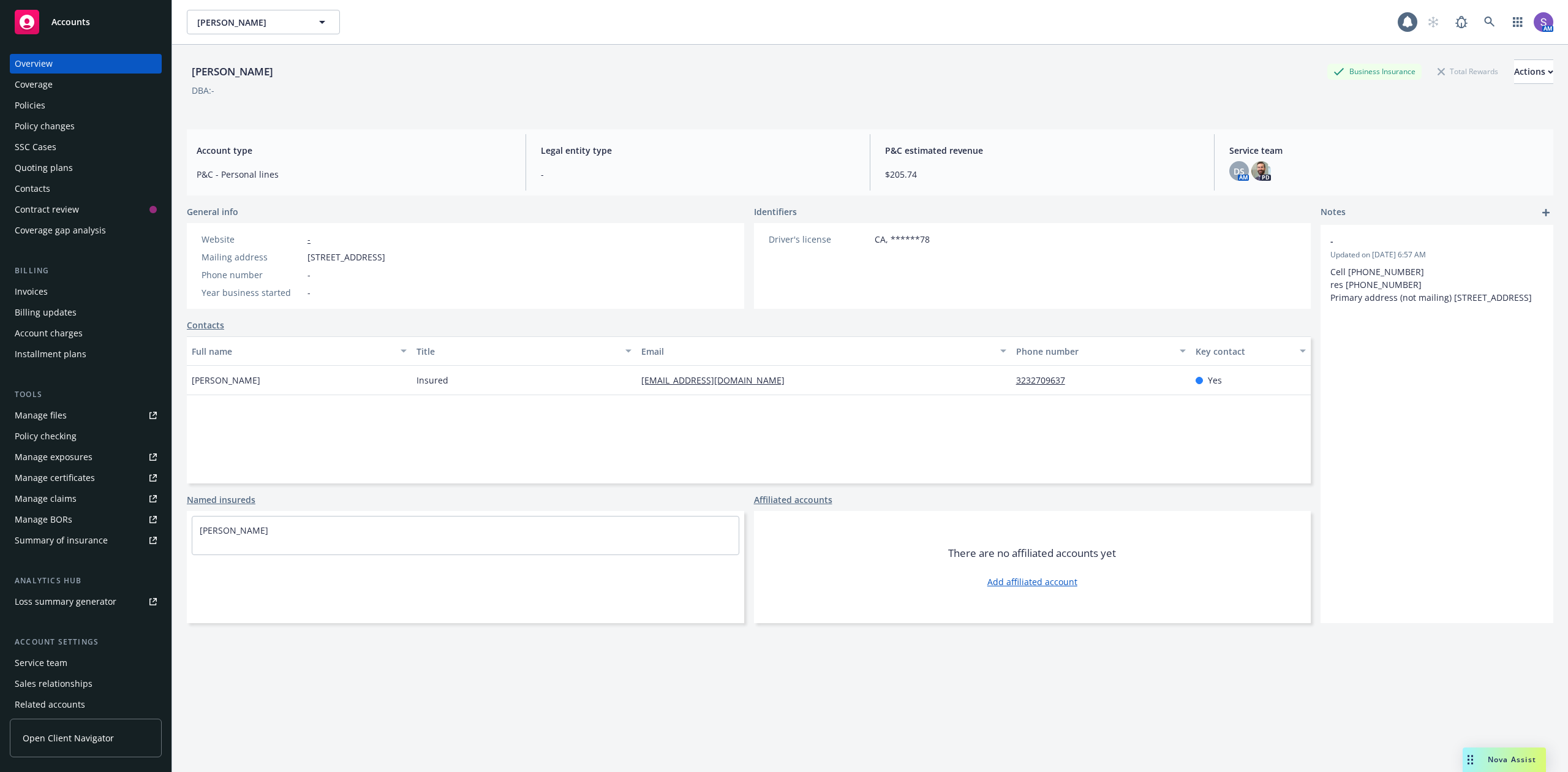
click at [35, 107] on div "Policies" at bounding box center [30, 105] width 31 height 20
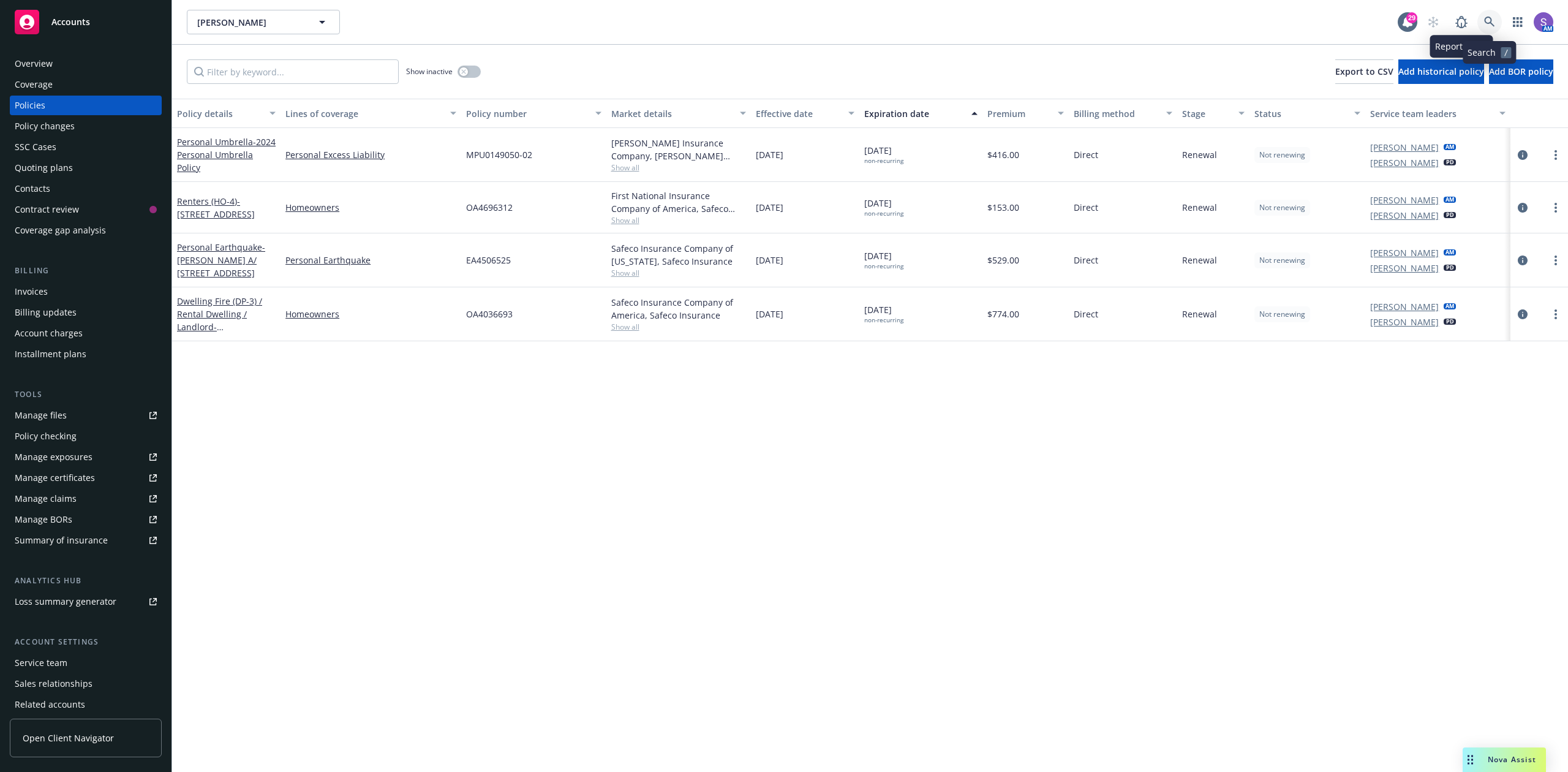
click at [1490, 23] on icon at bounding box center [1489, 21] width 11 height 11
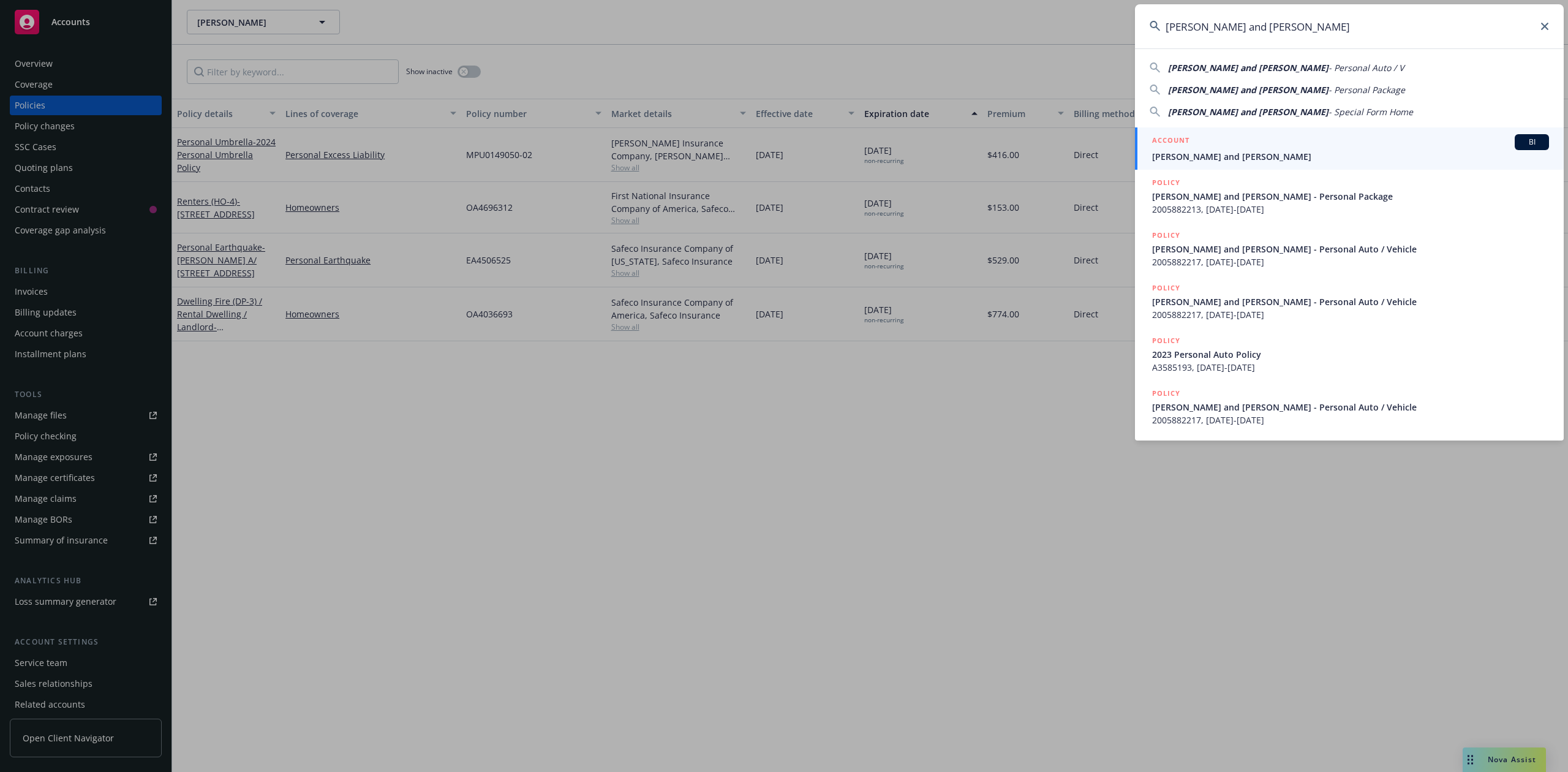
type input "[PERSON_NAME] and [PERSON_NAME]"
click at [1270, 155] on span "[PERSON_NAME] and [PERSON_NAME]" at bounding box center [1350, 156] width 397 height 13
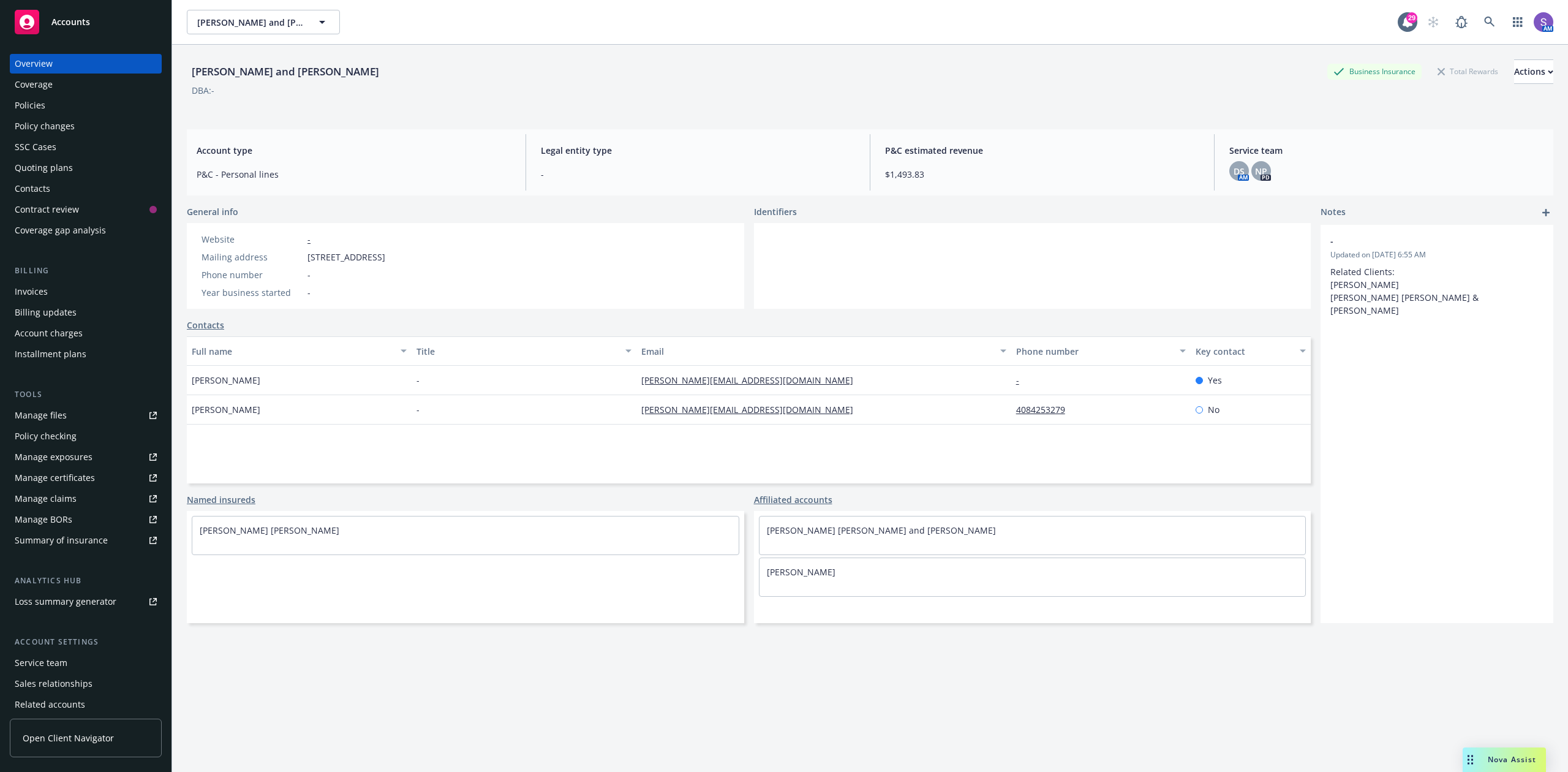
click at [39, 104] on div "Policies" at bounding box center [30, 105] width 31 height 20
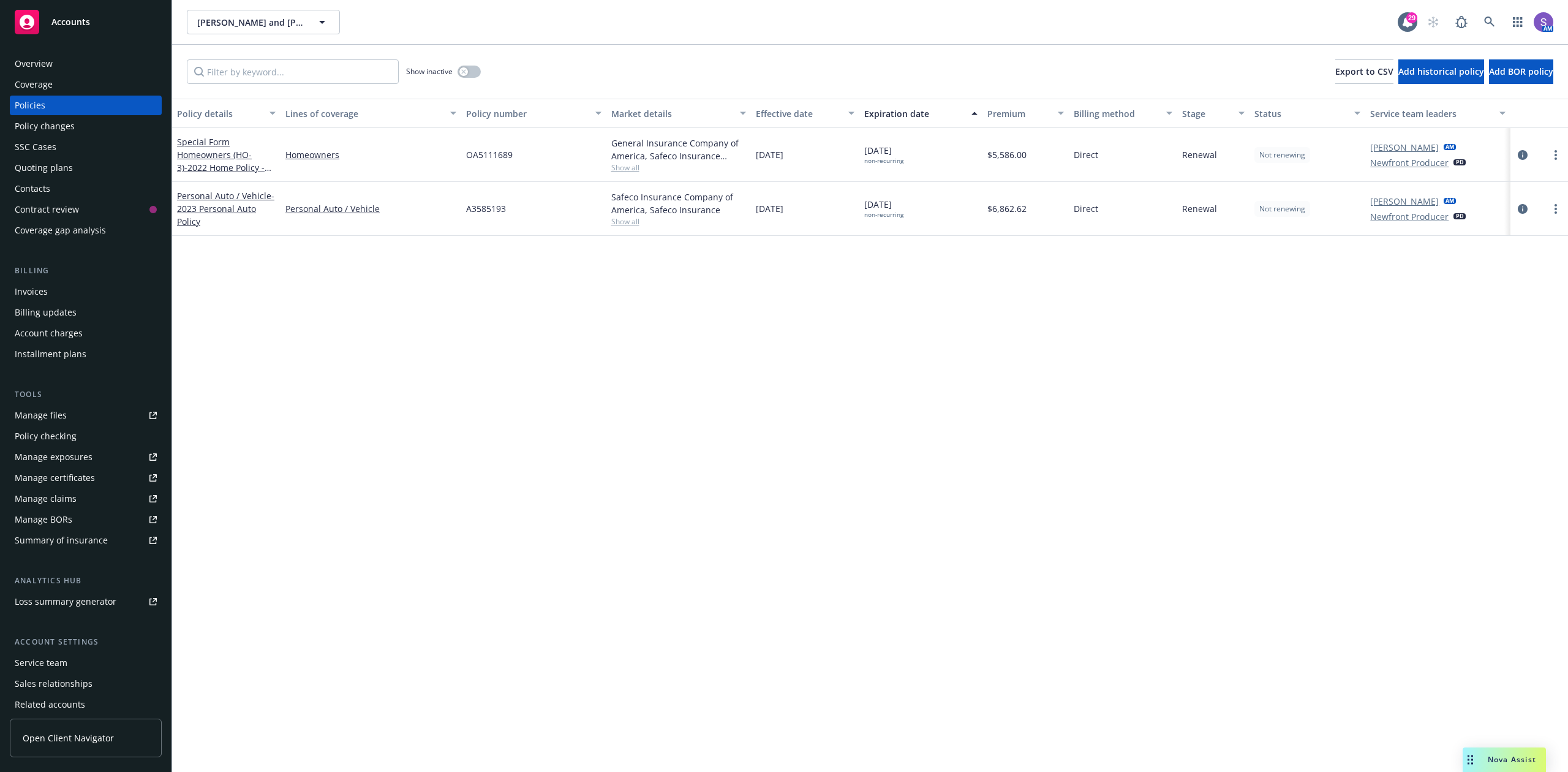
click at [487, 149] on span "OA5111689" at bounding box center [489, 155] width 47 height 13
copy span "OA5111689"
click at [1496, 20] on link at bounding box center [1489, 21] width 25 height 25
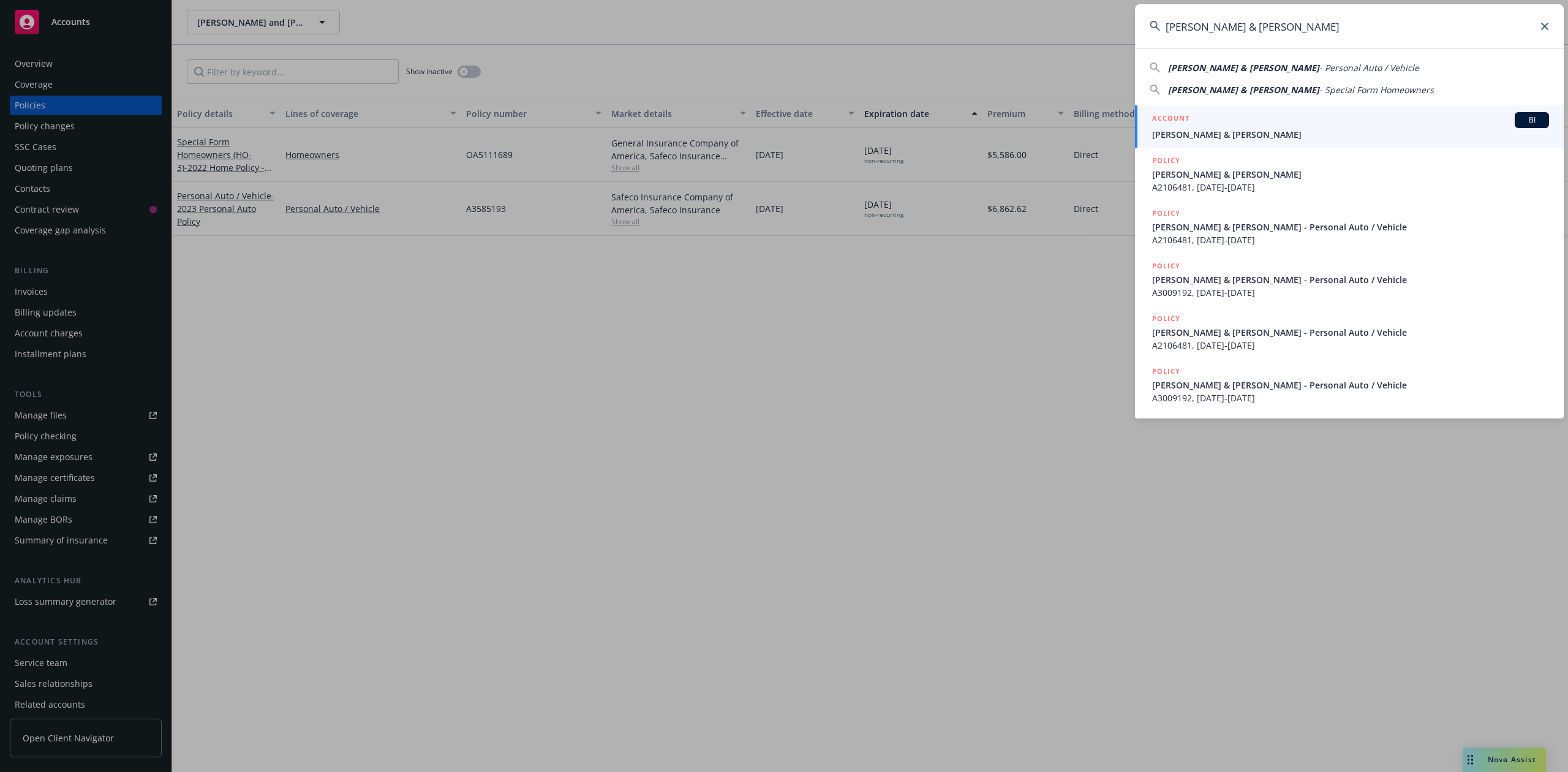
type input "[PERSON_NAME] & [PERSON_NAME]"
click at [1268, 120] on div "ACCOUNT BI" at bounding box center [1350, 120] width 397 height 16
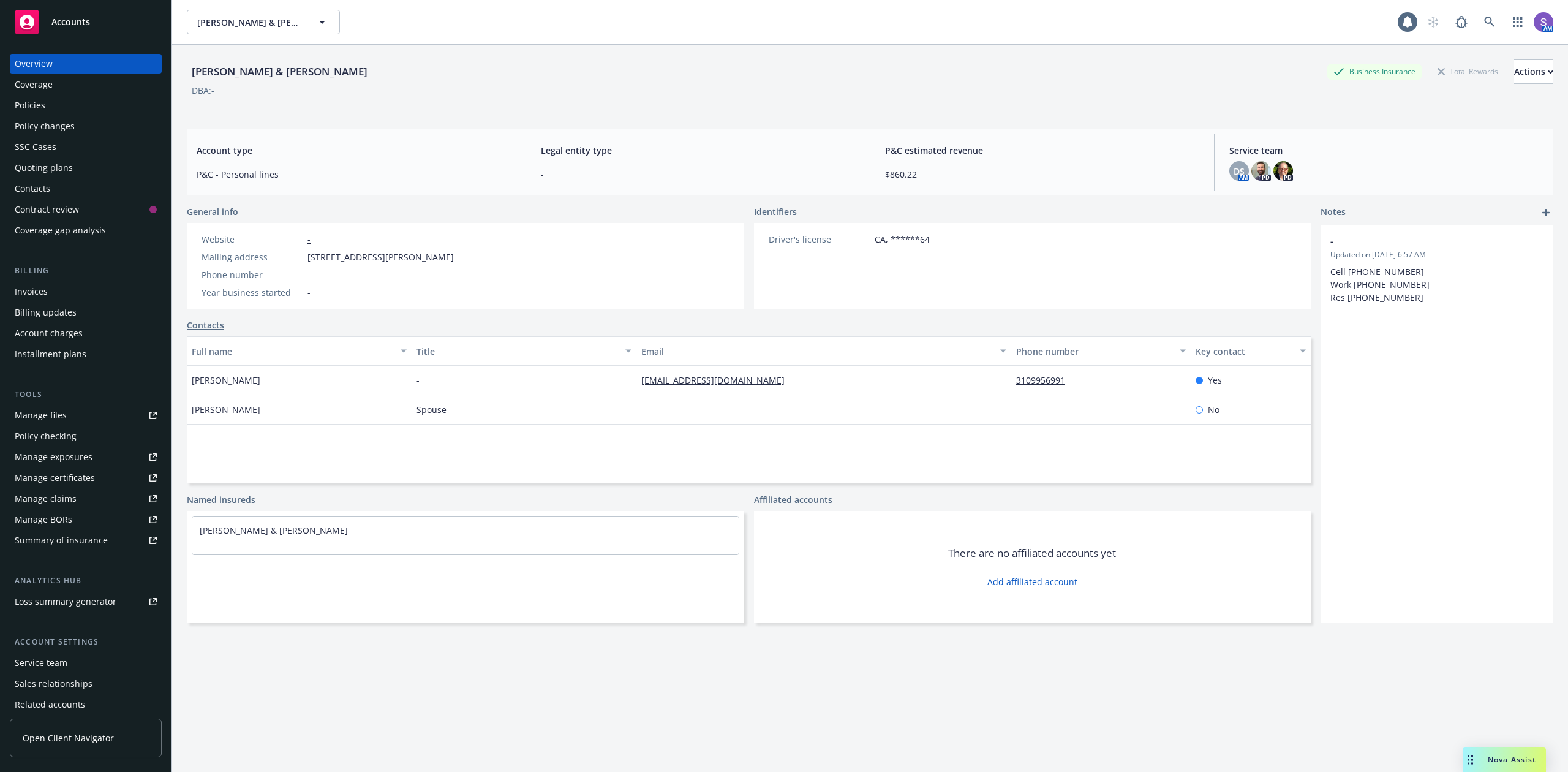
click at [60, 104] on div "Policies" at bounding box center [85, 105] width 143 height 20
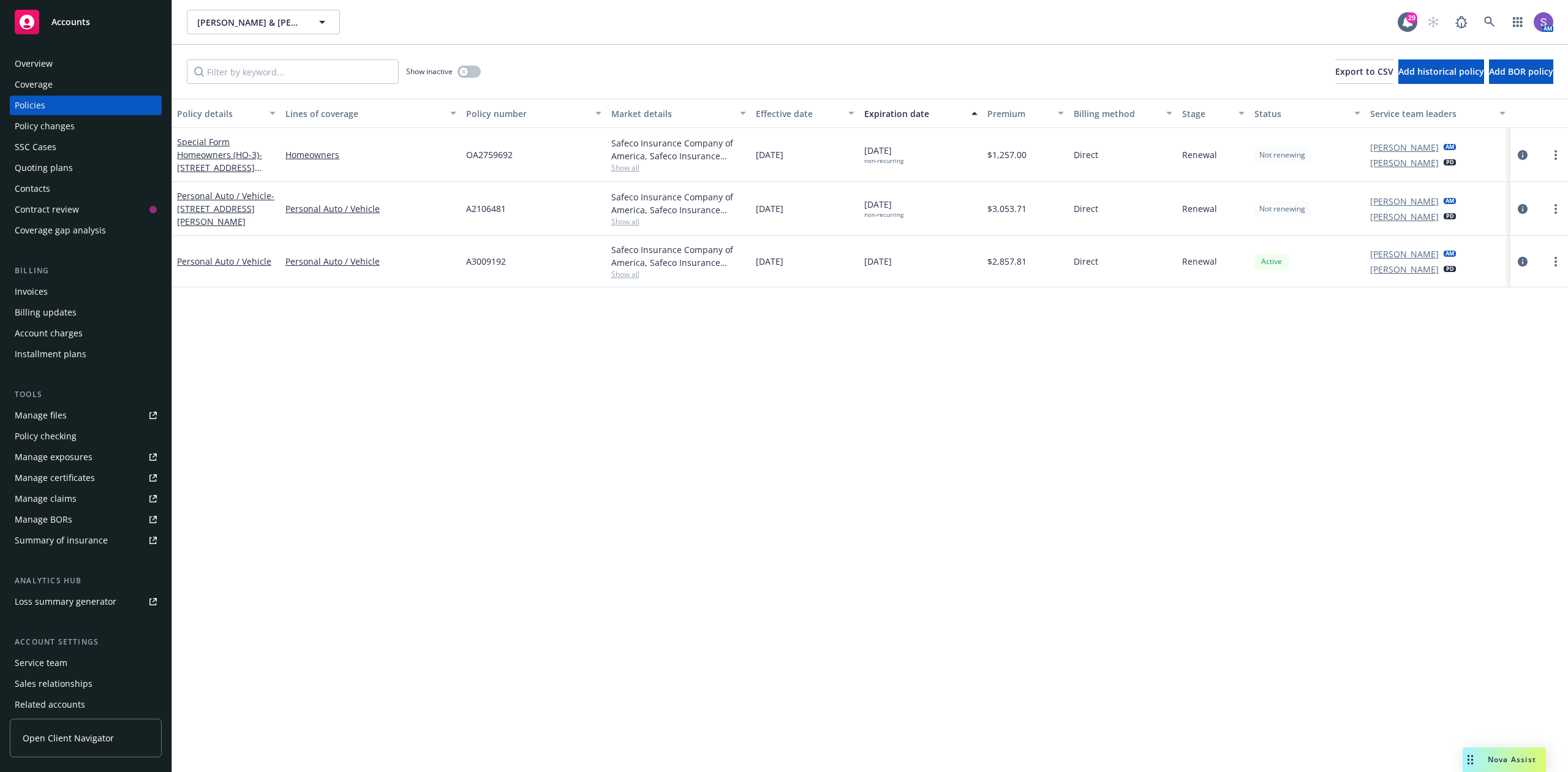
click at [484, 149] on span "OA2759692" at bounding box center [489, 155] width 47 height 13
click at [1495, 17] on icon at bounding box center [1489, 21] width 11 height 11
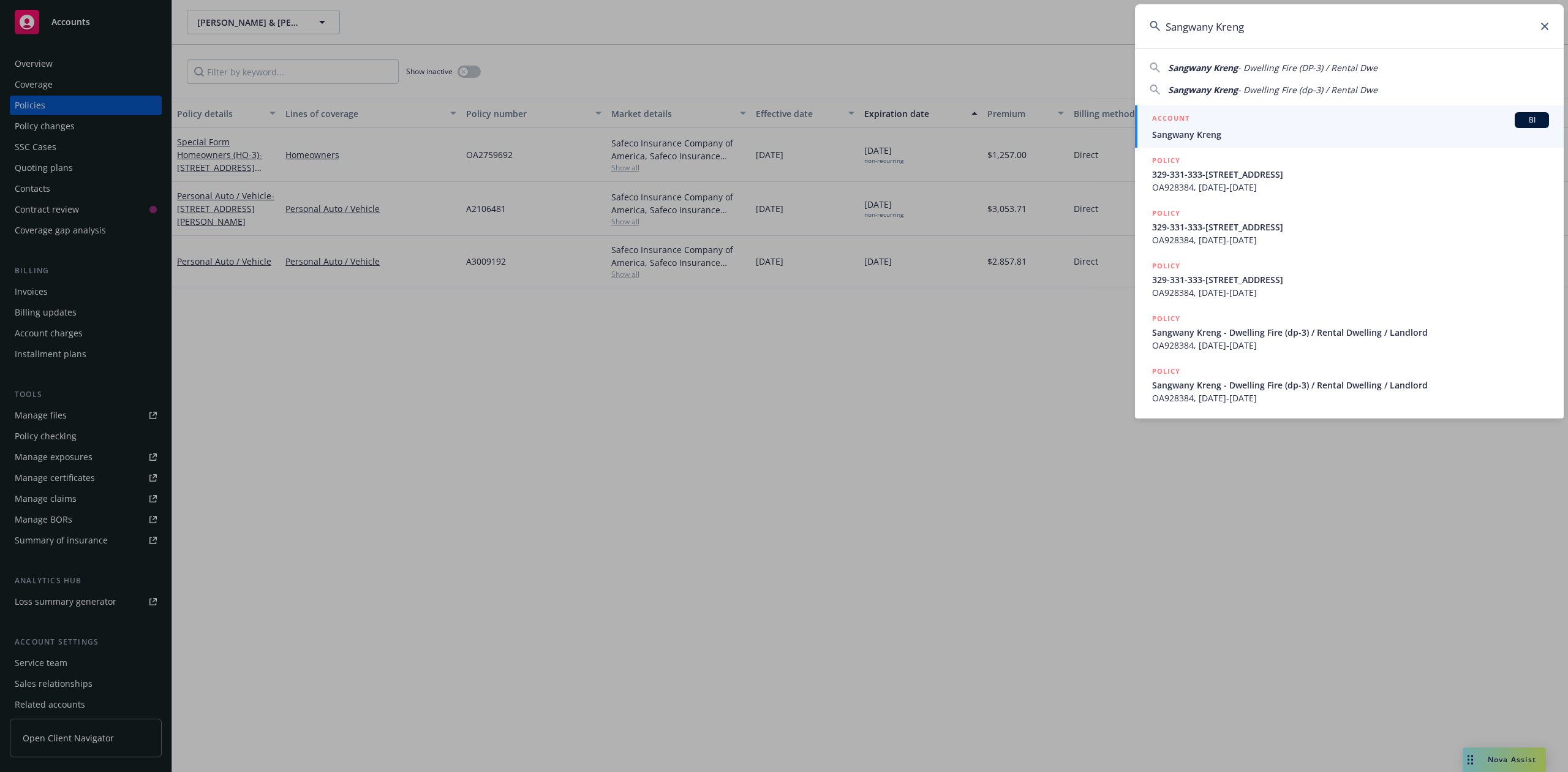
type input "Sangwany Kreng"
click at [1187, 132] on span "Sangwany Kreng" at bounding box center [1350, 134] width 397 height 13
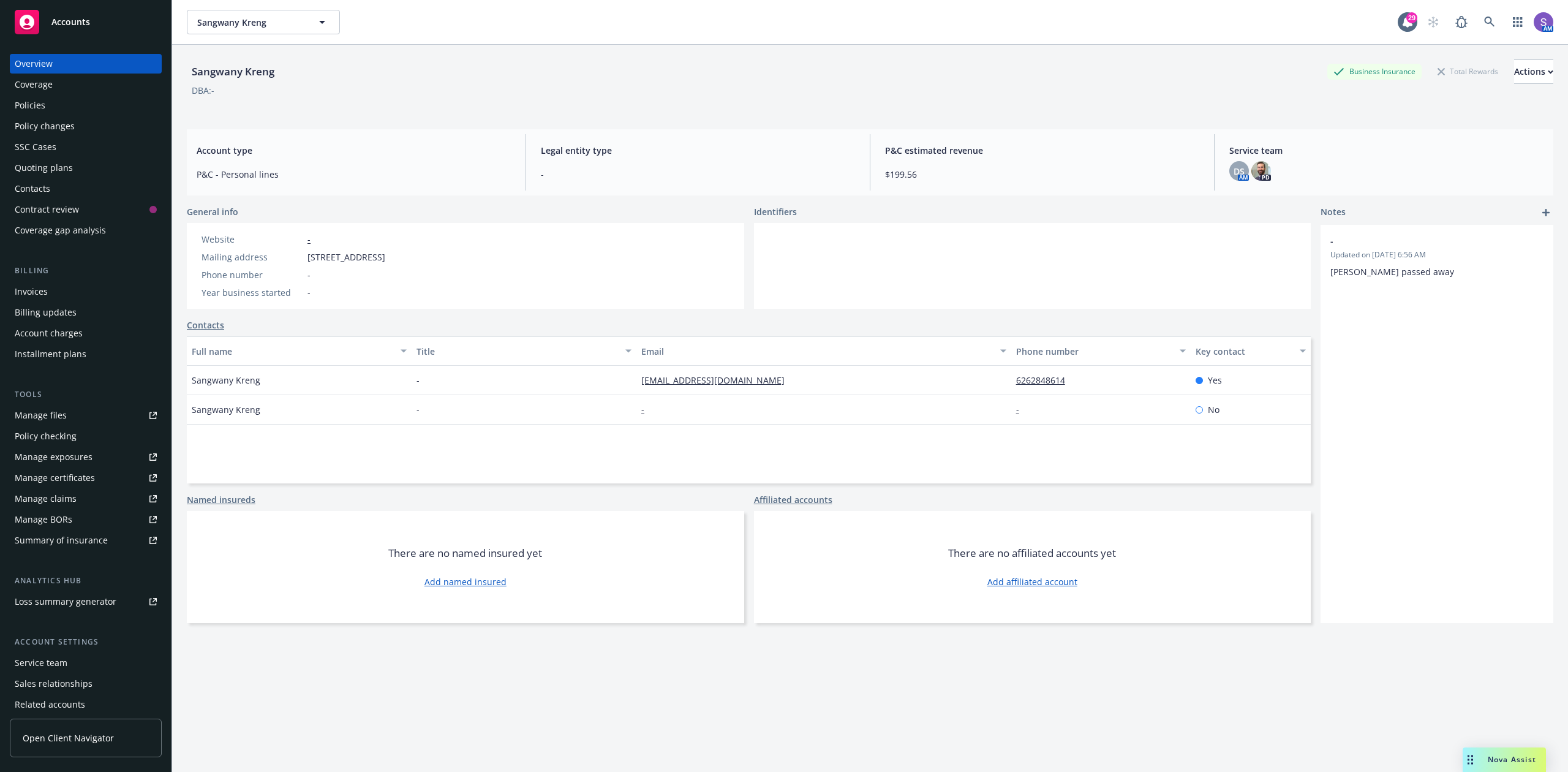
click at [35, 104] on div "Policies" at bounding box center [30, 105] width 31 height 20
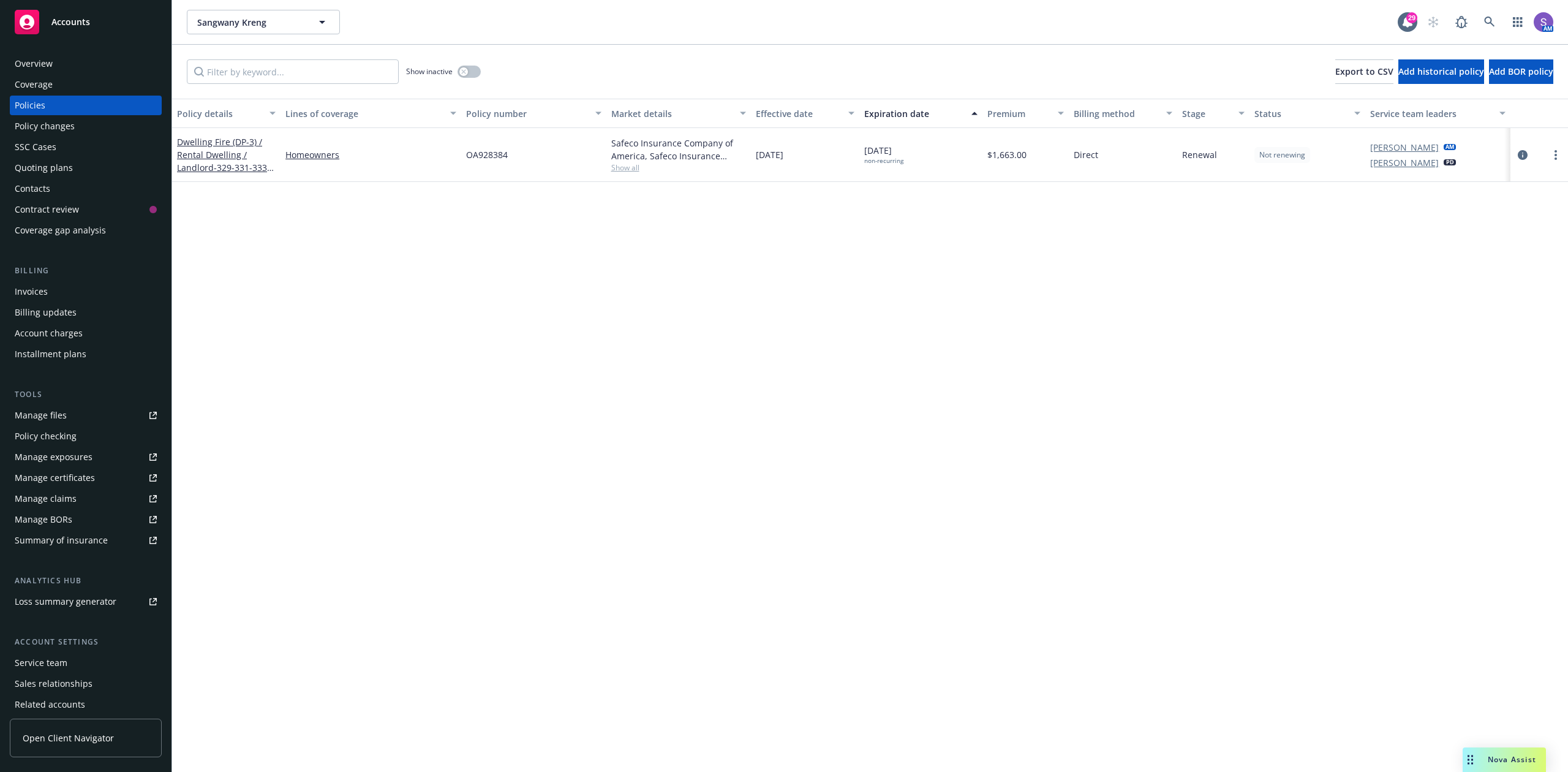
click at [490, 153] on span "OA928384" at bounding box center [487, 155] width 42 height 13
click at [1486, 20] on icon at bounding box center [1489, 21] width 11 height 11
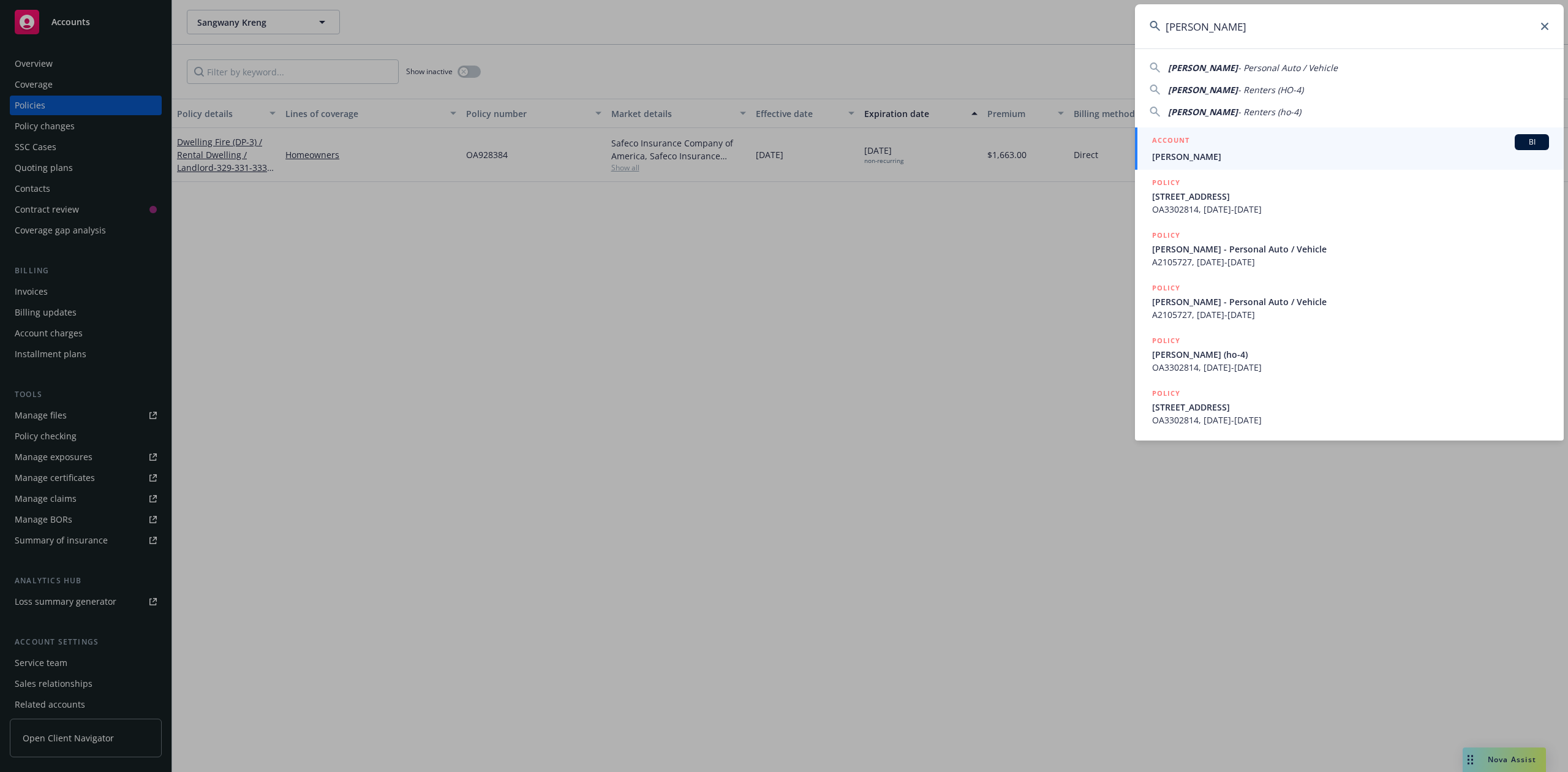
type input "[PERSON_NAME]"
click at [1226, 146] on div "ACCOUNT BI" at bounding box center [1350, 142] width 397 height 16
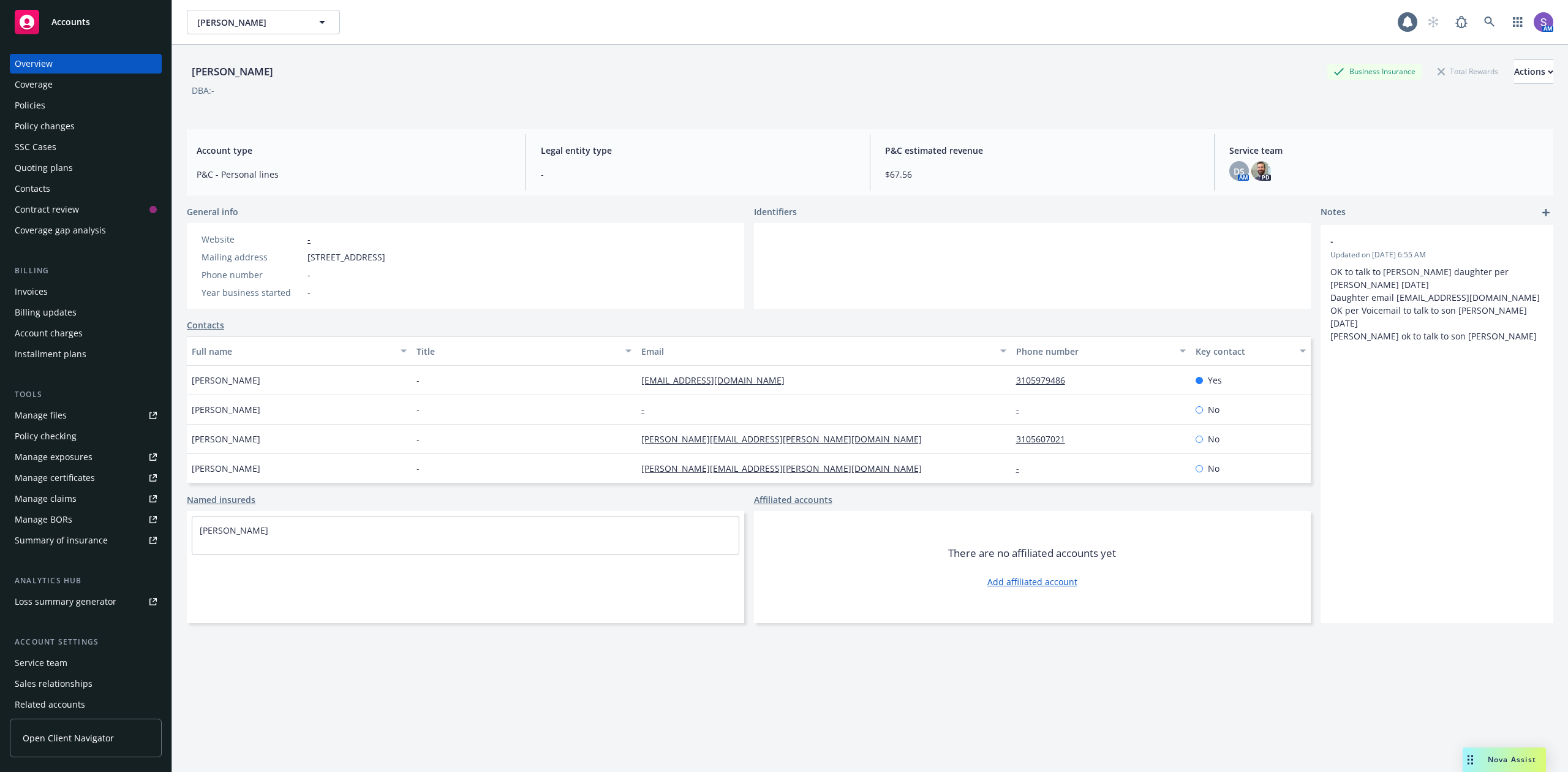
click at [20, 98] on div "Policies" at bounding box center [30, 105] width 31 height 20
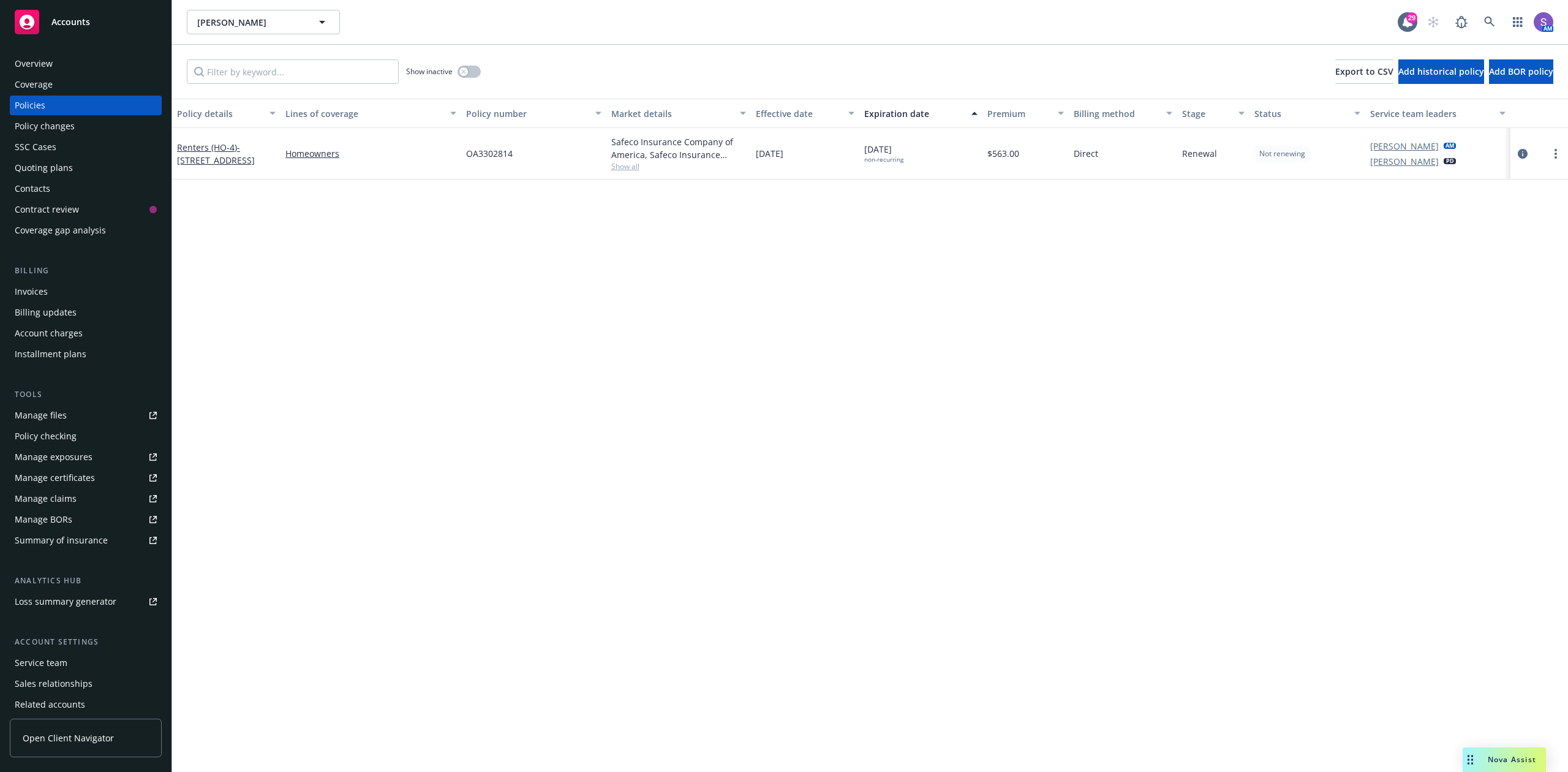
click at [481, 157] on span "OA3302814" at bounding box center [489, 153] width 47 height 13
click at [1489, 16] on icon at bounding box center [1489, 21] width 11 height 11
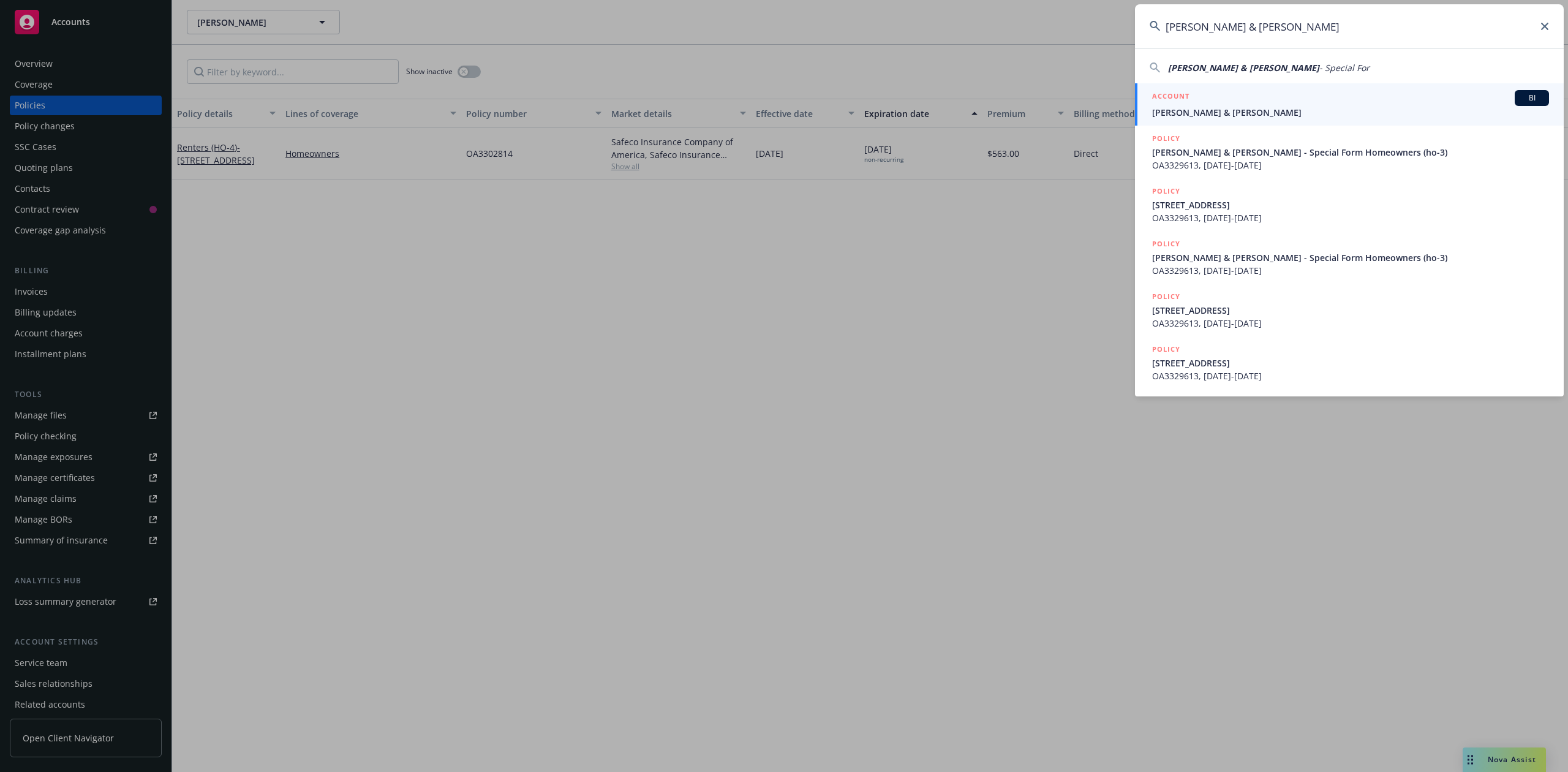
type input "[PERSON_NAME] & [PERSON_NAME]"
click at [1282, 101] on div "ACCOUNT BI" at bounding box center [1350, 98] width 397 height 16
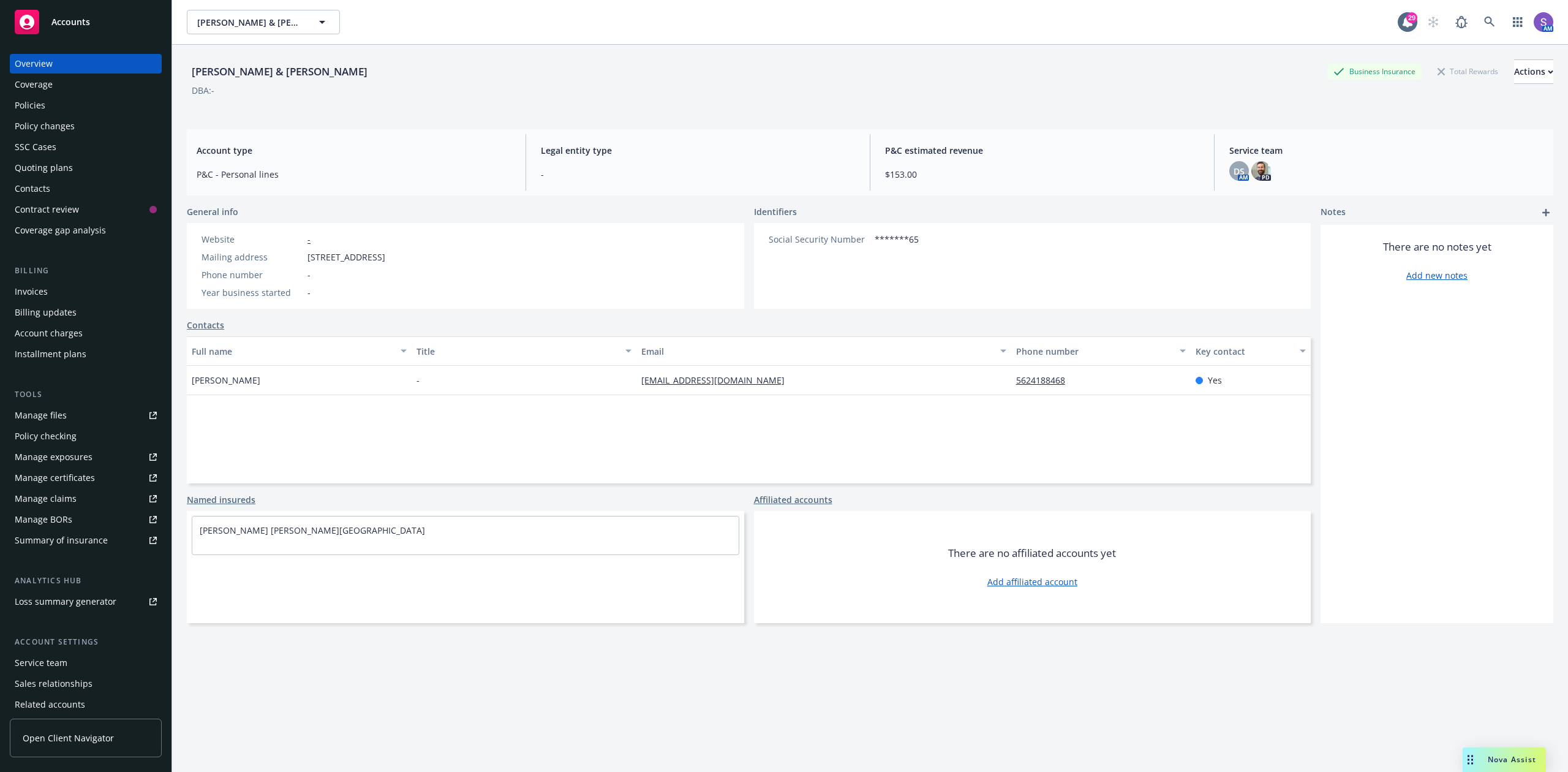
click at [22, 102] on div "Policies" at bounding box center [30, 105] width 31 height 20
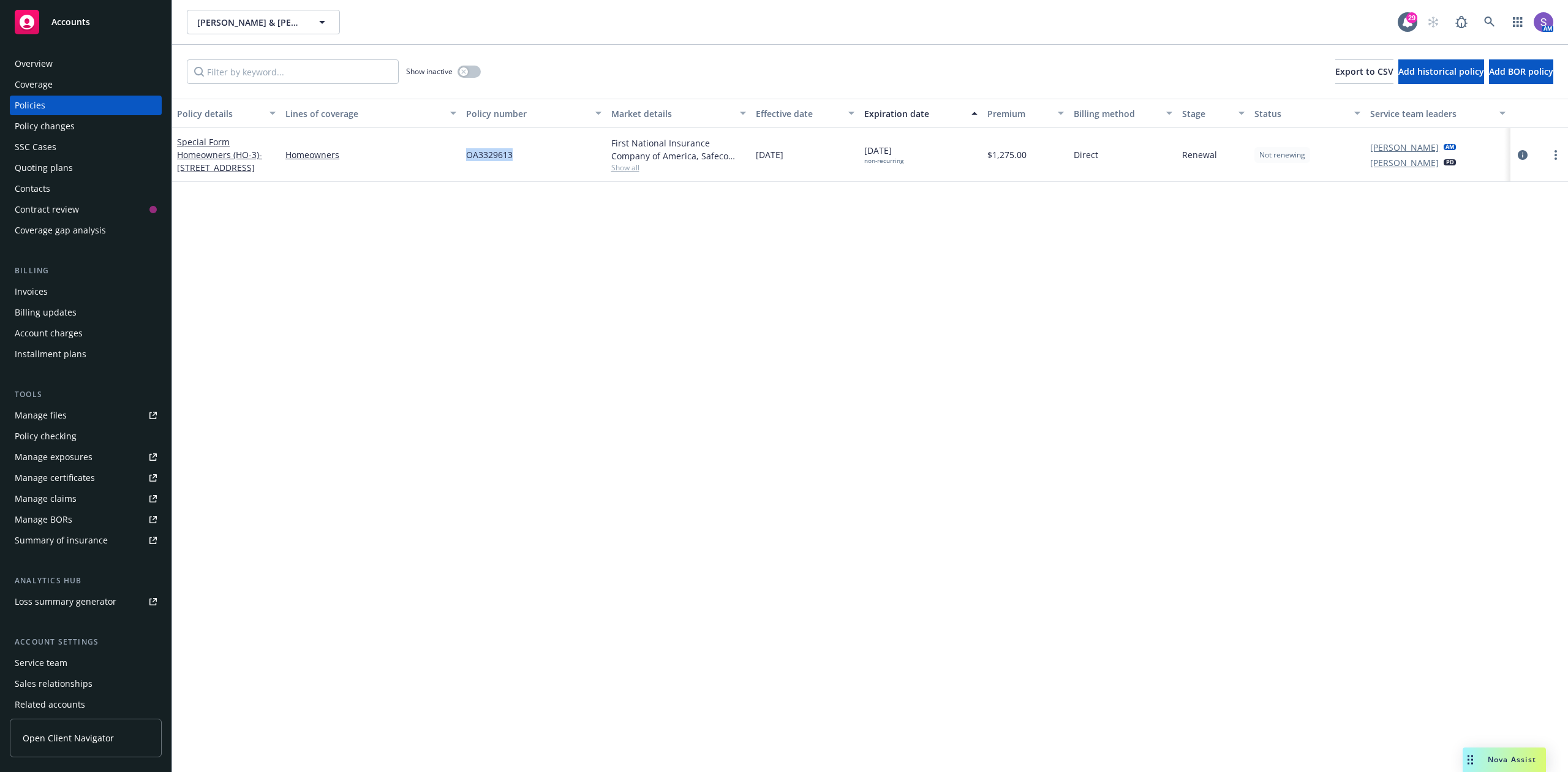
drag, startPoint x: 537, startPoint y: 161, endPoint x: 461, endPoint y: 161, distance: 76.0
click at [461, 161] on div "Special Form Homeowners (HO-3) - [STREET_ADDRESS] Homeowners OA3329613 First Na…" at bounding box center [871, 155] width 1396 height 54
click at [1491, 25] on icon at bounding box center [1489, 21] width 11 height 11
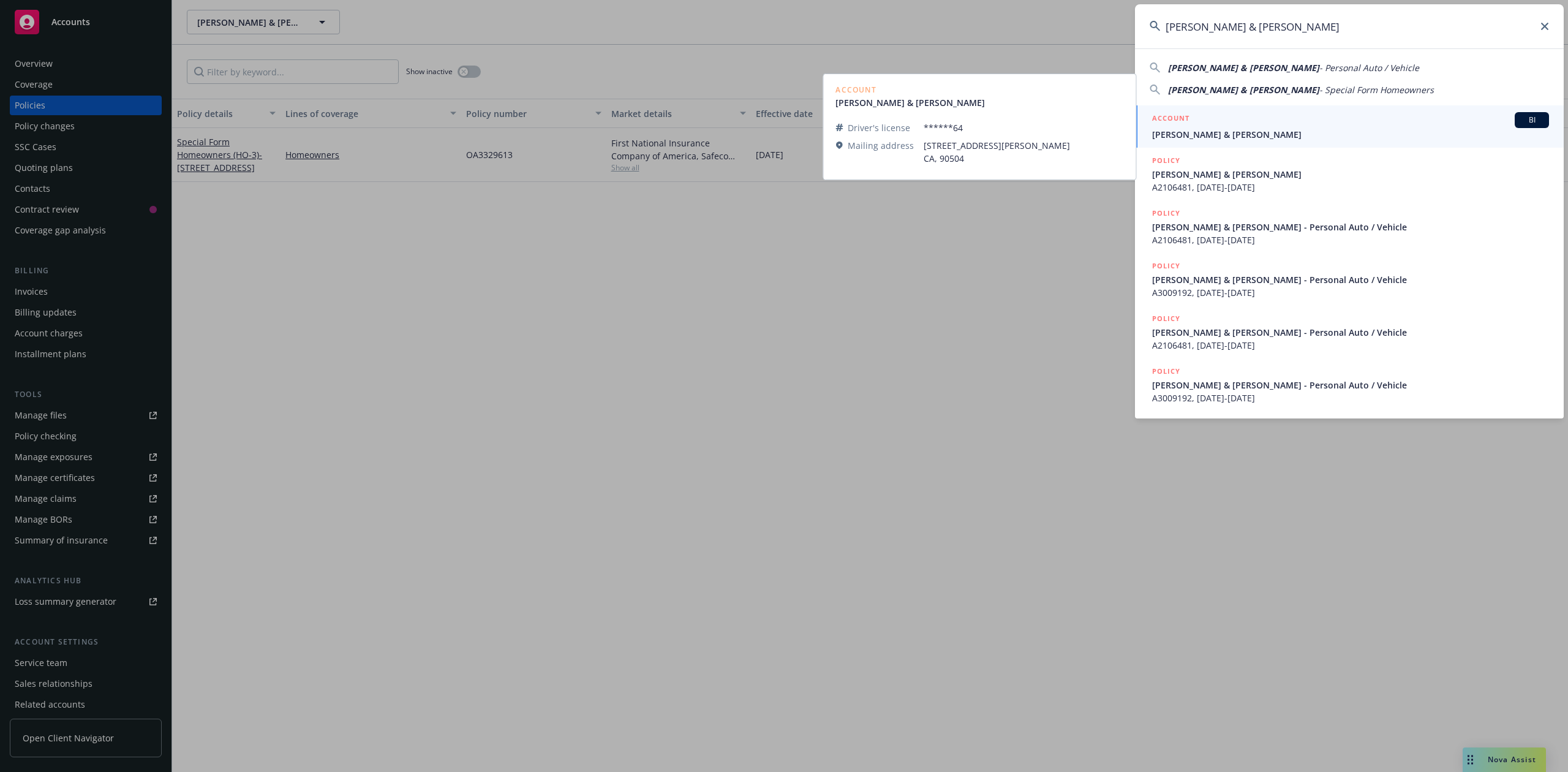
type input "[PERSON_NAME] & [PERSON_NAME]"
click at [1221, 127] on div "ACCOUNT BI" at bounding box center [1350, 120] width 397 height 16
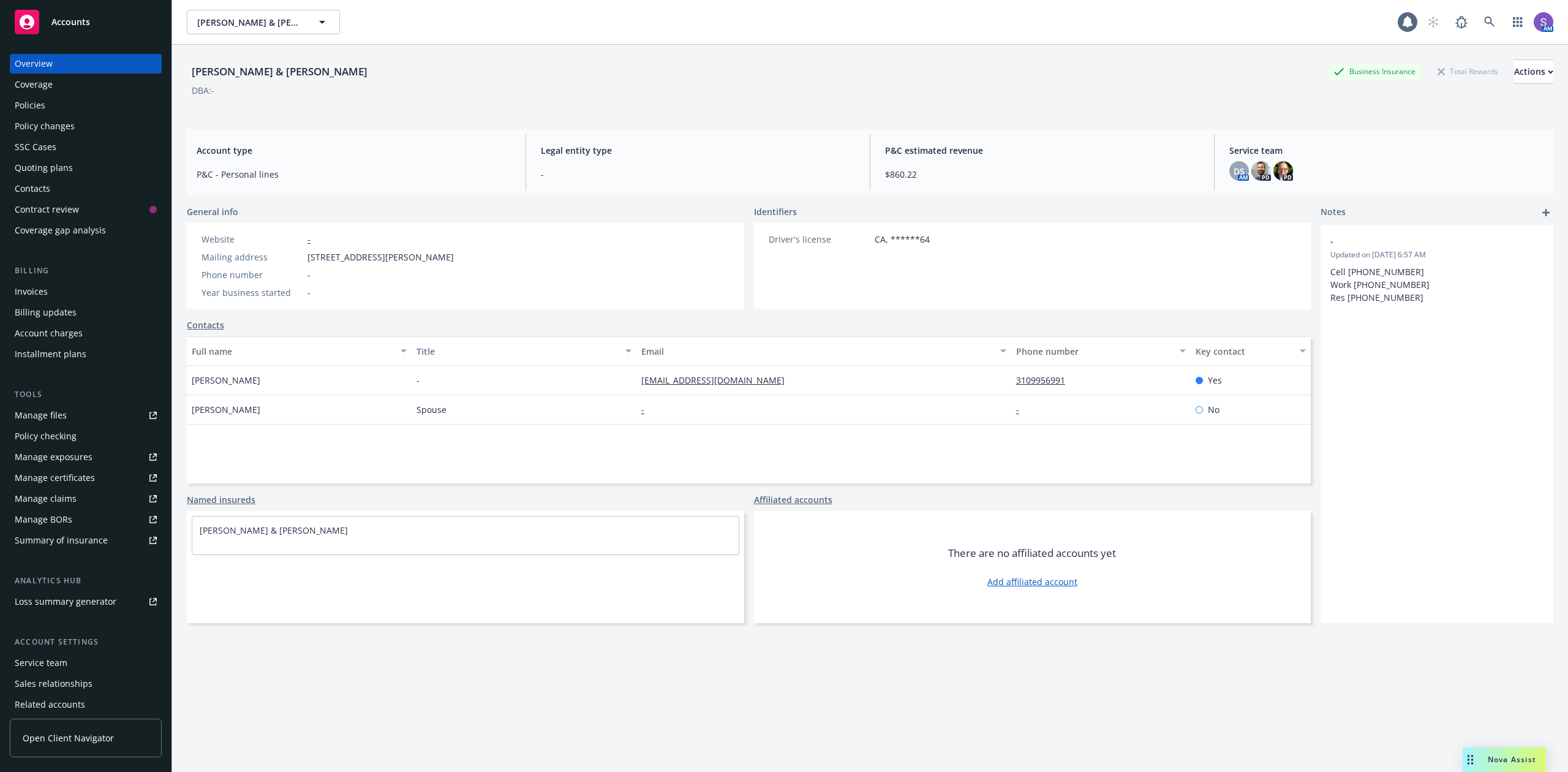
click at [45, 103] on div "Policies" at bounding box center [85, 105] width 143 height 20
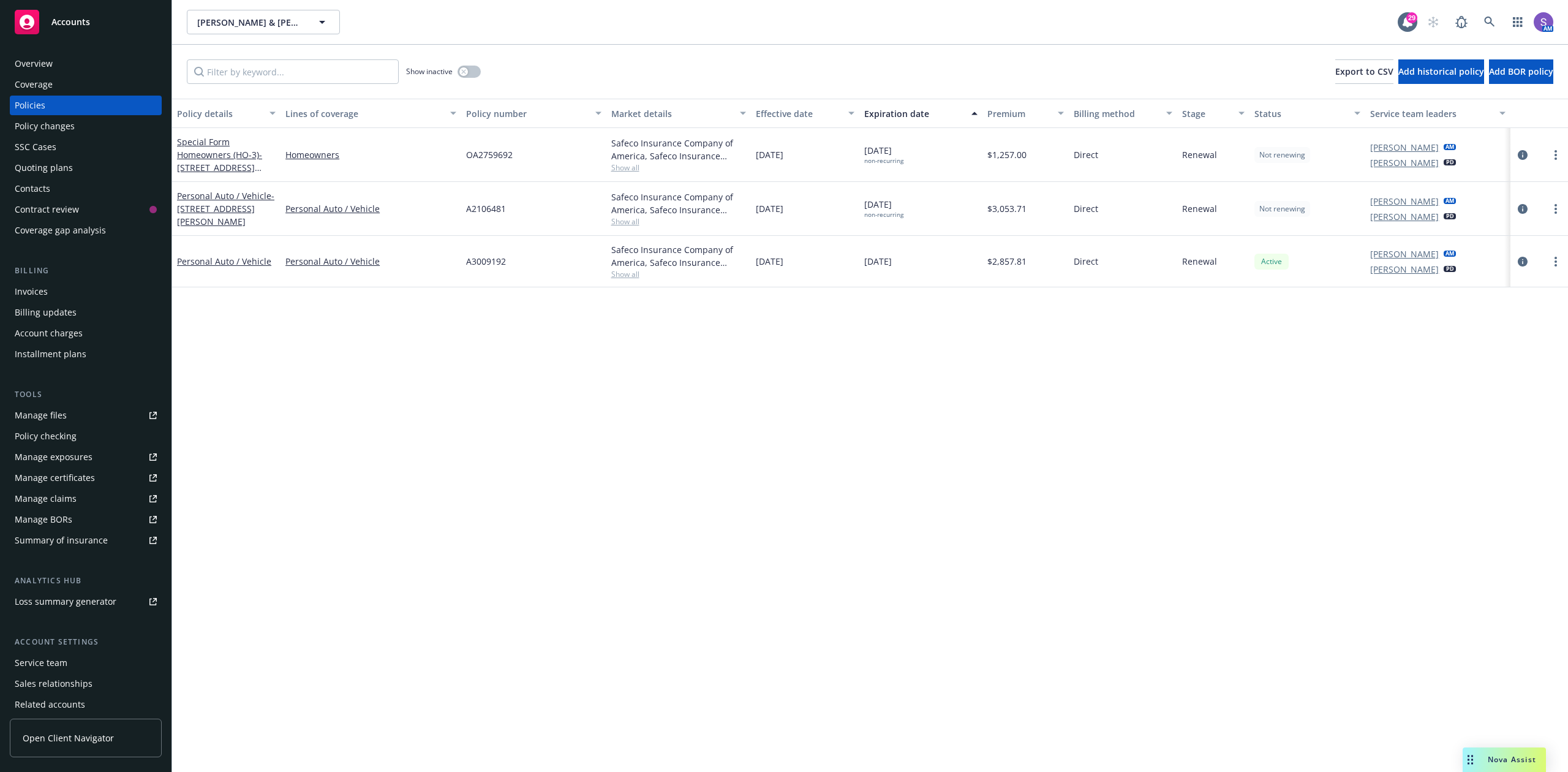
click at [485, 152] on span "OA2759692" at bounding box center [489, 155] width 47 height 13
click at [1491, 19] on icon at bounding box center [1489, 21] width 10 height 10
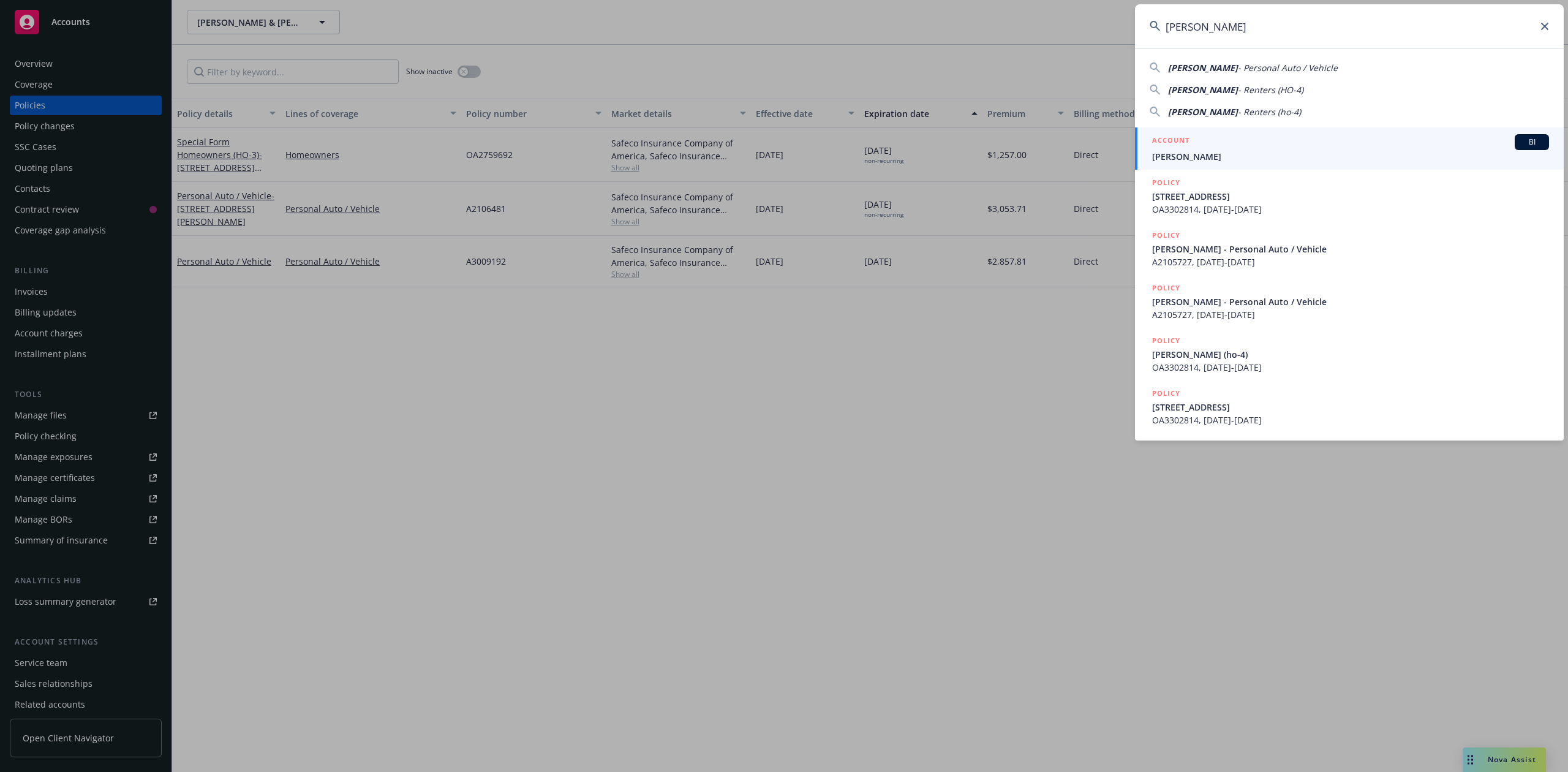
type input "[PERSON_NAME]"
click at [1221, 145] on div "ACCOUNT BI" at bounding box center [1350, 142] width 397 height 16
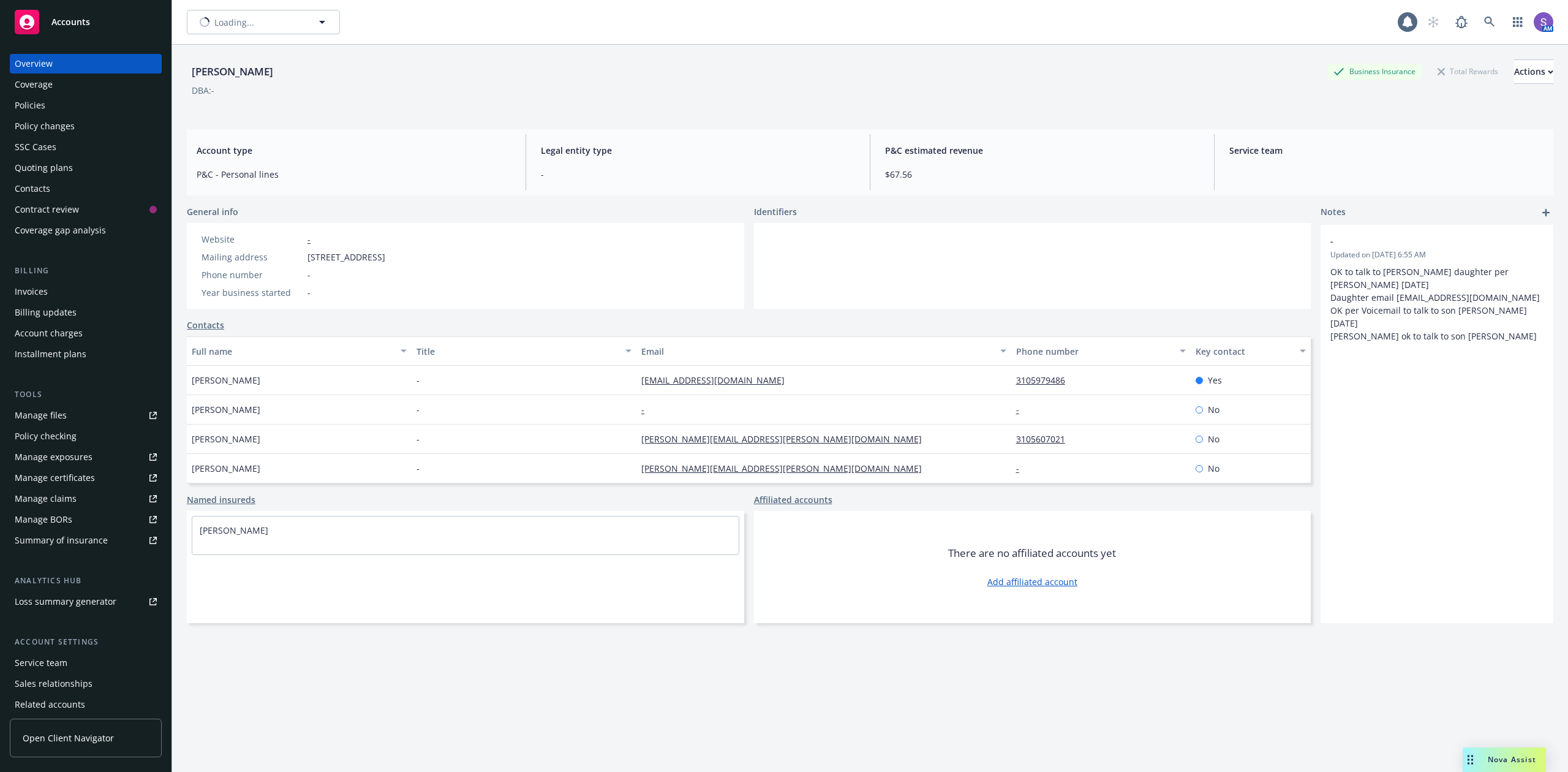
click at [40, 107] on div "Policies" at bounding box center [30, 105] width 31 height 20
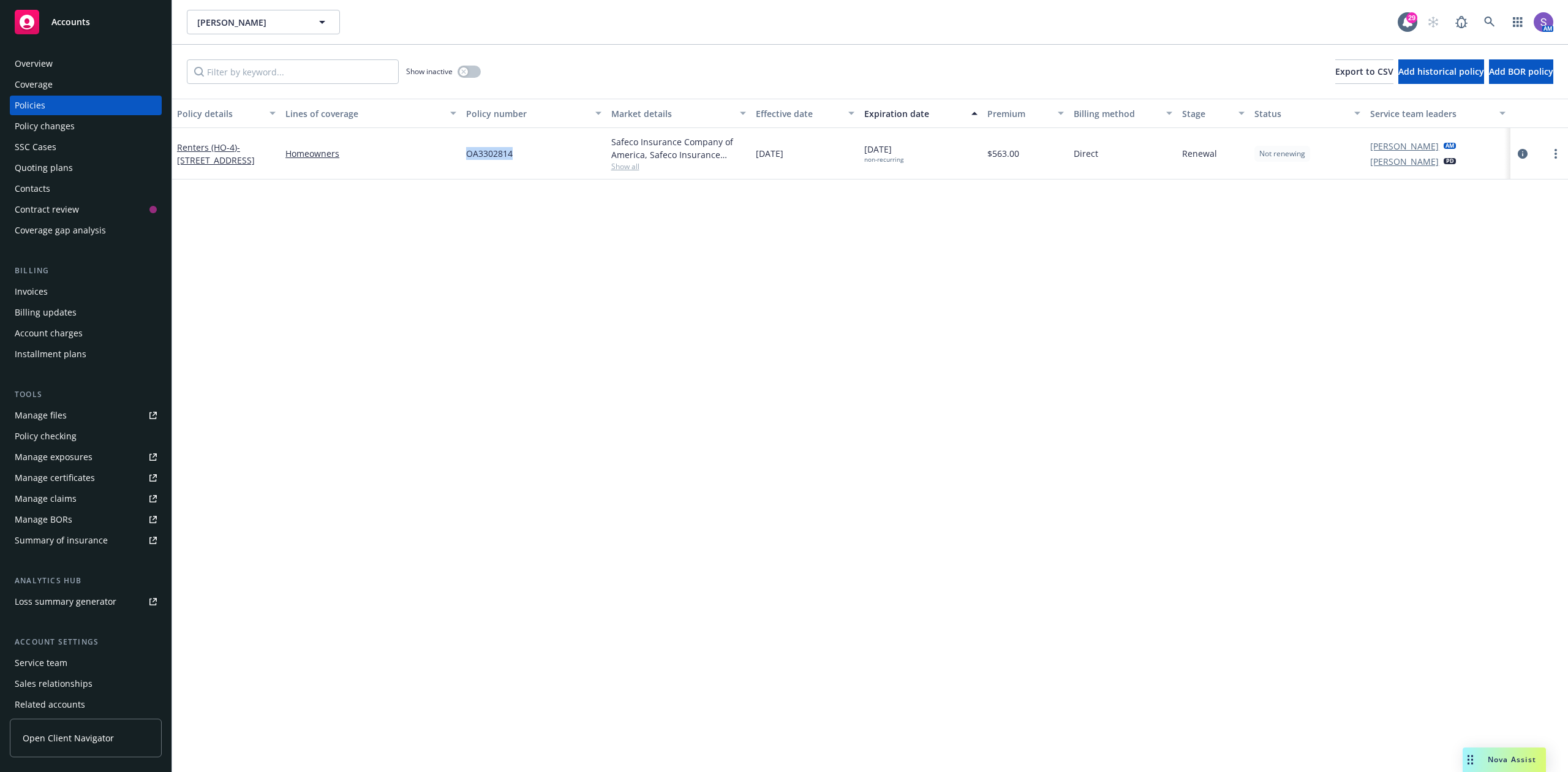
drag, startPoint x: 531, startPoint y: 161, endPoint x: 458, endPoint y: 157, distance: 73.1
click at [458, 157] on div "Renters (HO-4) - [STREET_ADDRESS] Homeowners OA3302814 Safeco Insurance Company…" at bounding box center [871, 154] width 1396 height 51
click at [331, 312] on div "Policy details Lines of coverage Policy number Market details Effective date Ex…" at bounding box center [871, 436] width 1396 height 674
